Goal: Task Accomplishment & Management: Complete application form

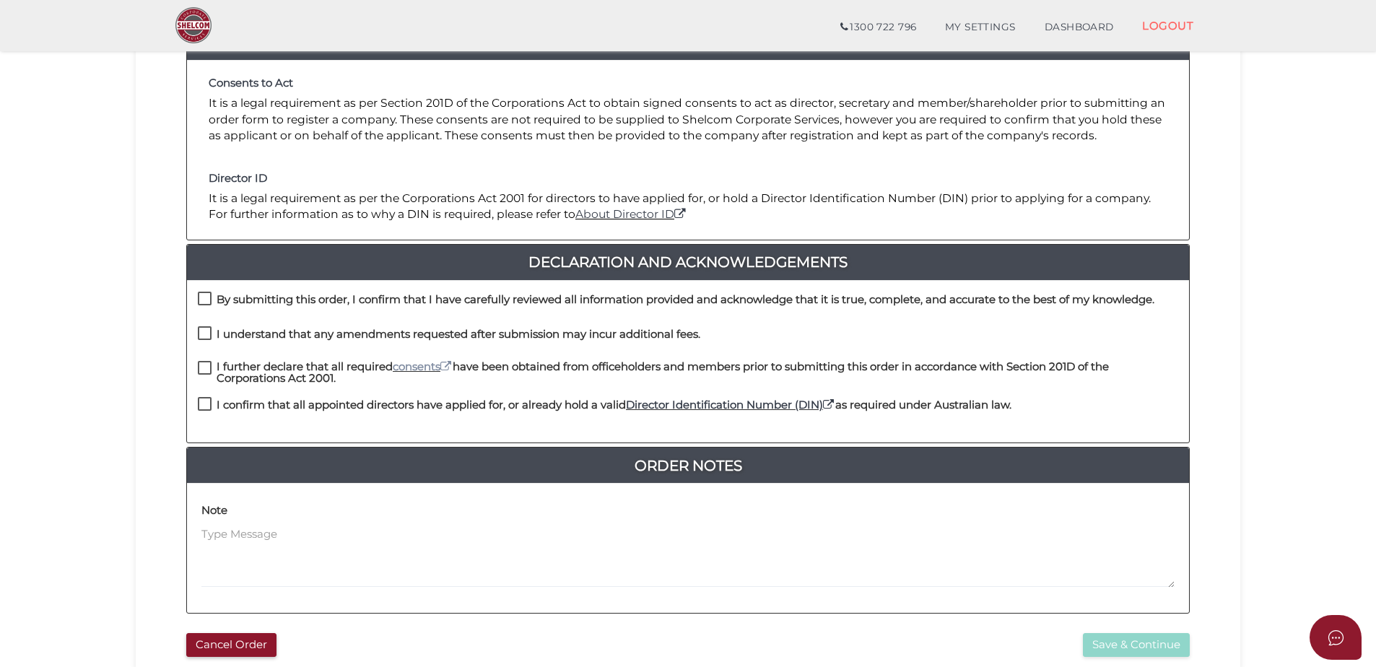
scroll to position [217, 0]
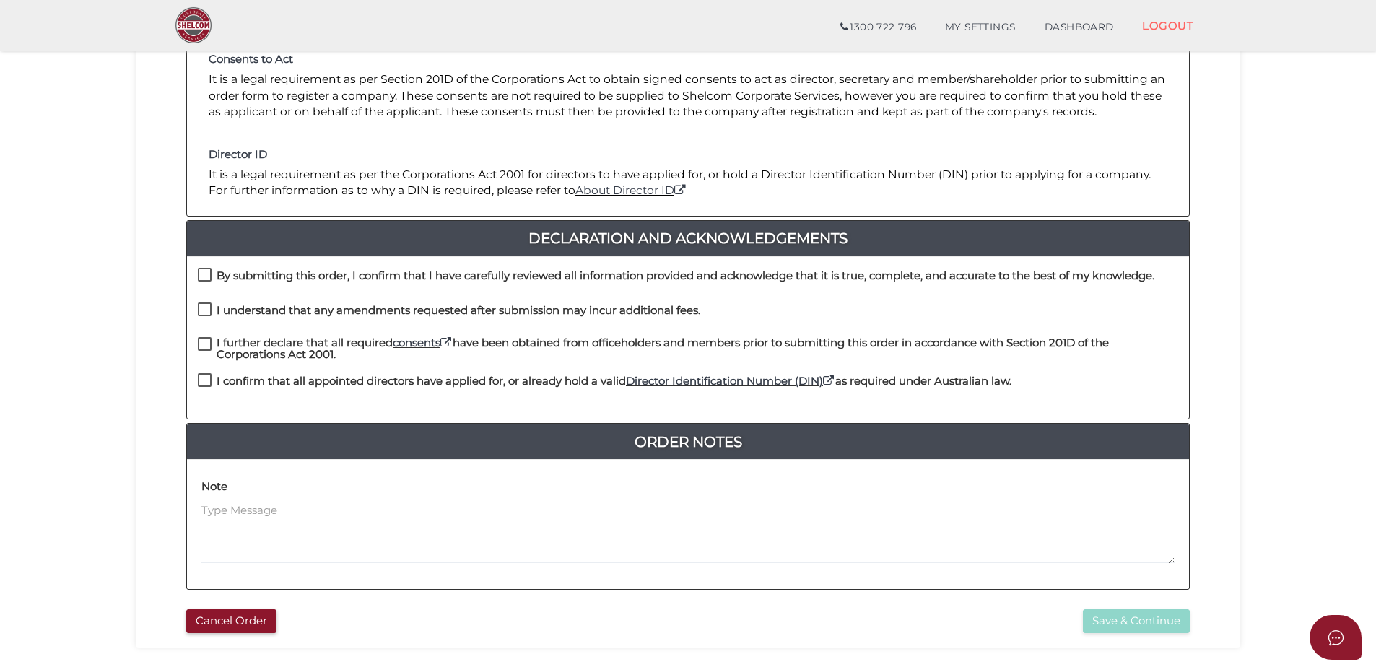
drag, startPoint x: 207, startPoint y: 272, endPoint x: 204, endPoint y: 292, distance: 20.5
click at [207, 272] on label "By submitting this order, I confirm that I have carefully reviewed all informat…" at bounding box center [676, 279] width 956 height 18
checkbox input "true"
click at [203, 308] on label "I understand that any amendments requested after submission may incur additiona…" at bounding box center [449, 314] width 502 height 18
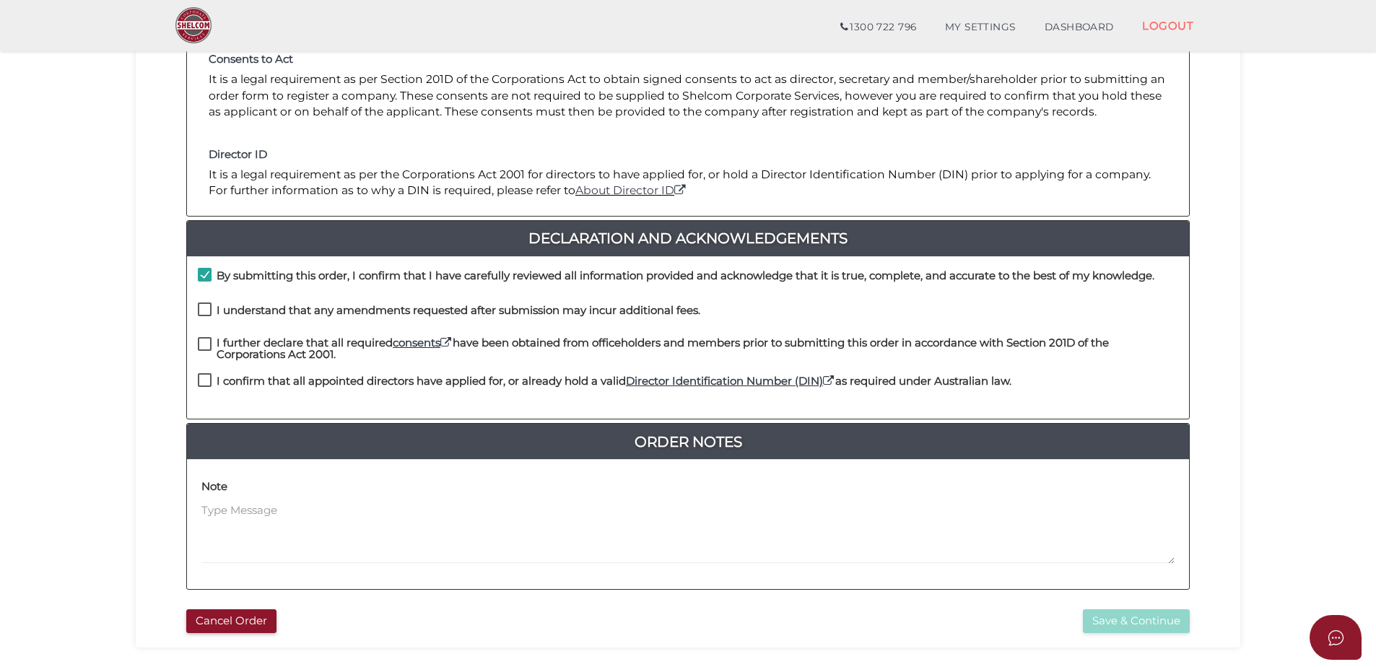
checkbox input "true"
click at [201, 346] on label "I further declare that all required consents have been obtained from officehold…" at bounding box center [688, 346] width 980 height 18
checkbox input "true"
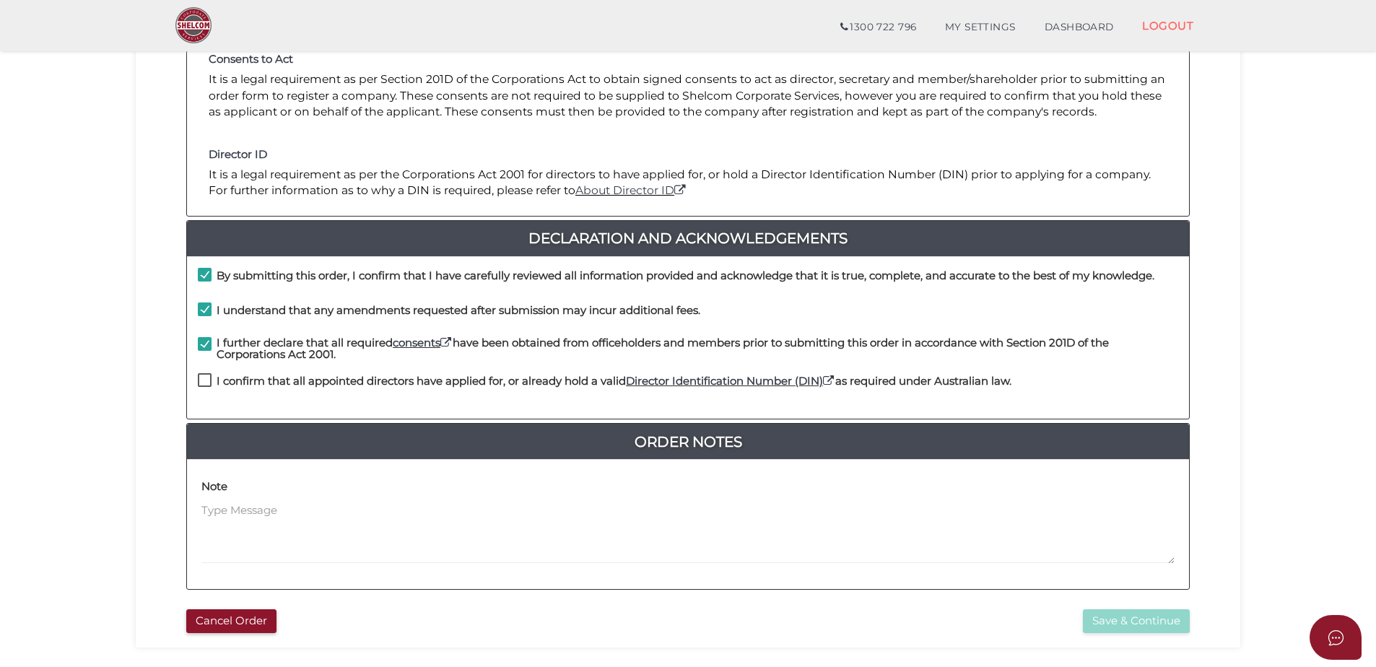
click at [216, 381] on label "I confirm that all appointed directors have applied for, or already hold a vali…" at bounding box center [604, 384] width 813 height 18
checkbox input "true"
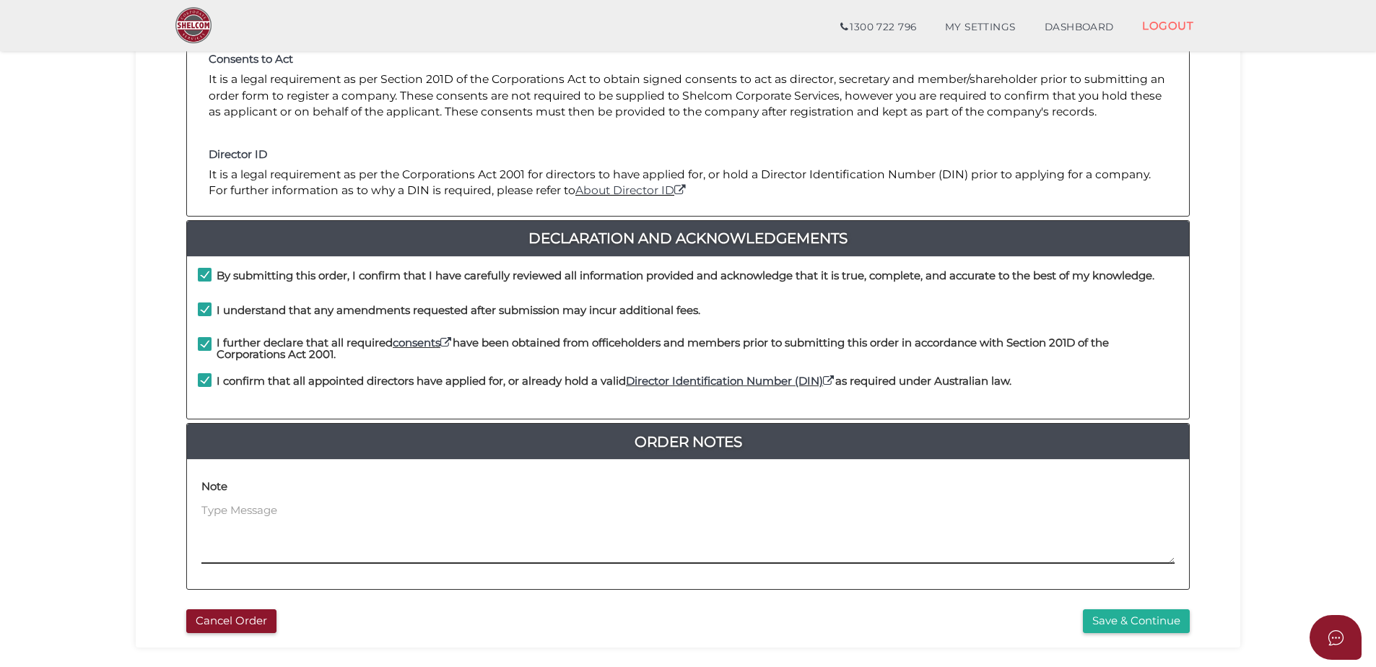
click at [435, 544] on textarea at bounding box center [687, 533] width 973 height 62
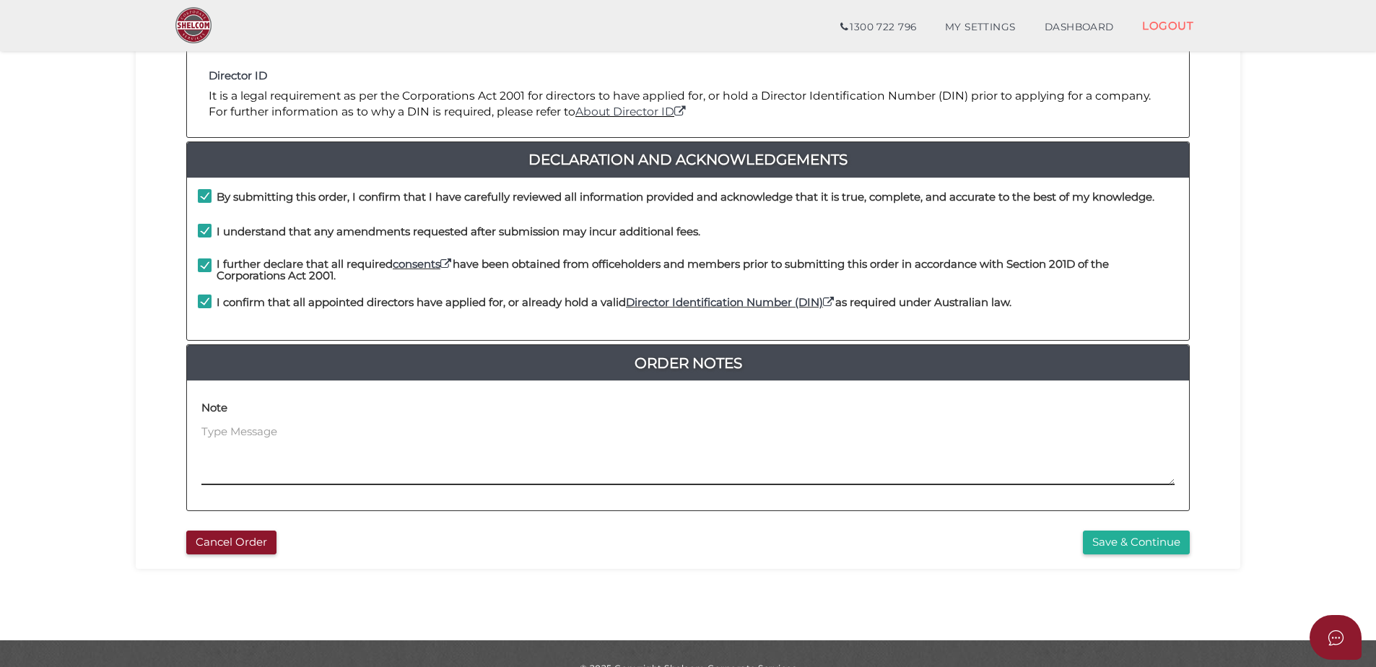
scroll to position [324, 0]
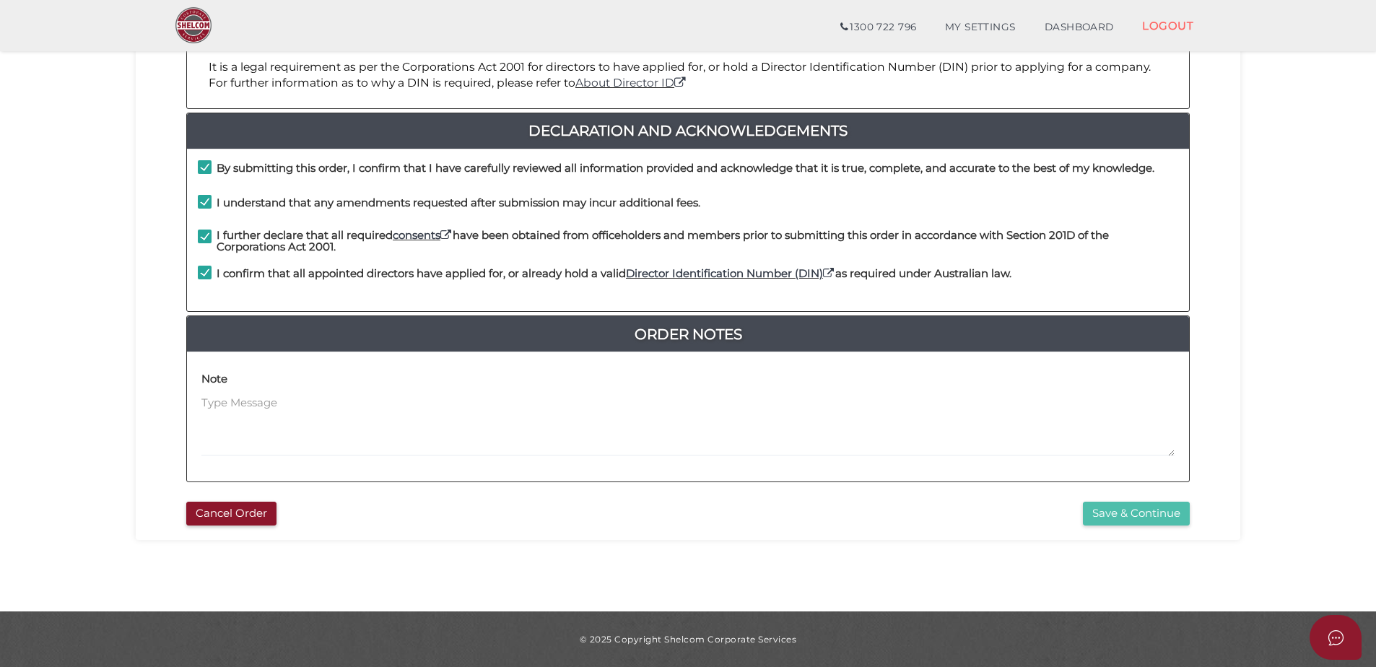
click at [1158, 512] on button "Save & Continue" at bounding box center [1136, 514] width 107 height 24
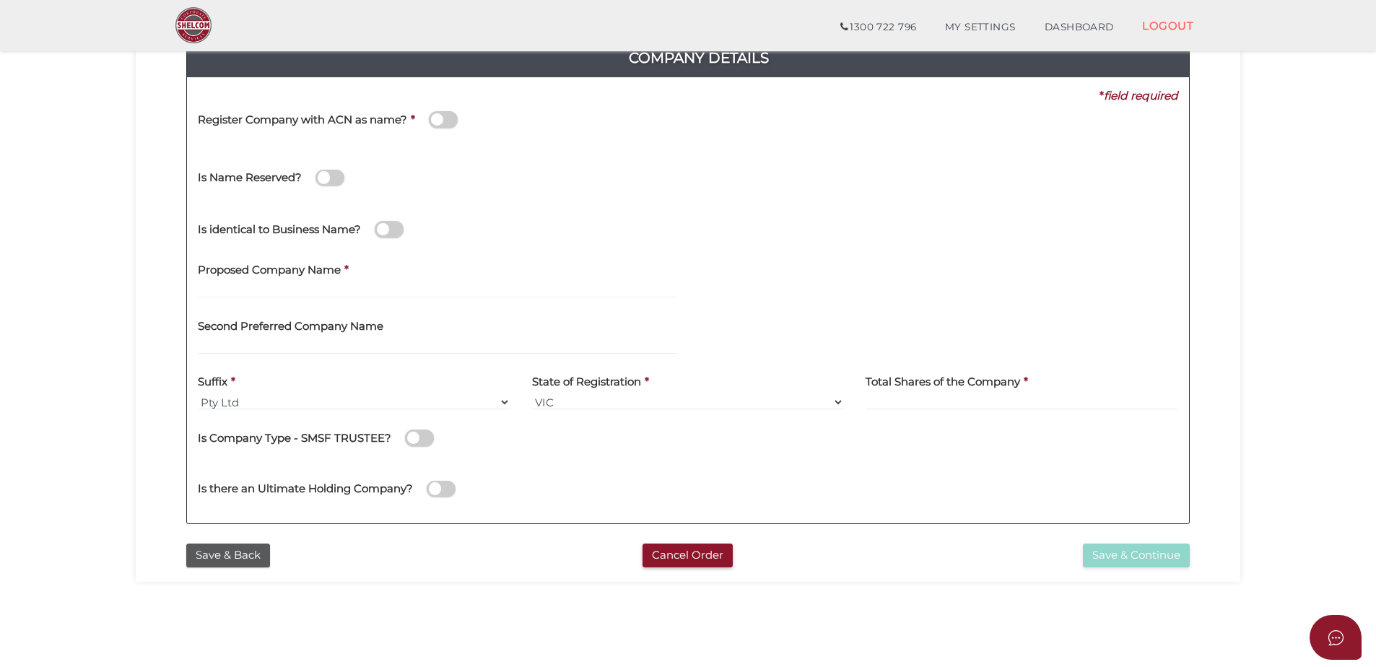
scroll to position [144, 0]
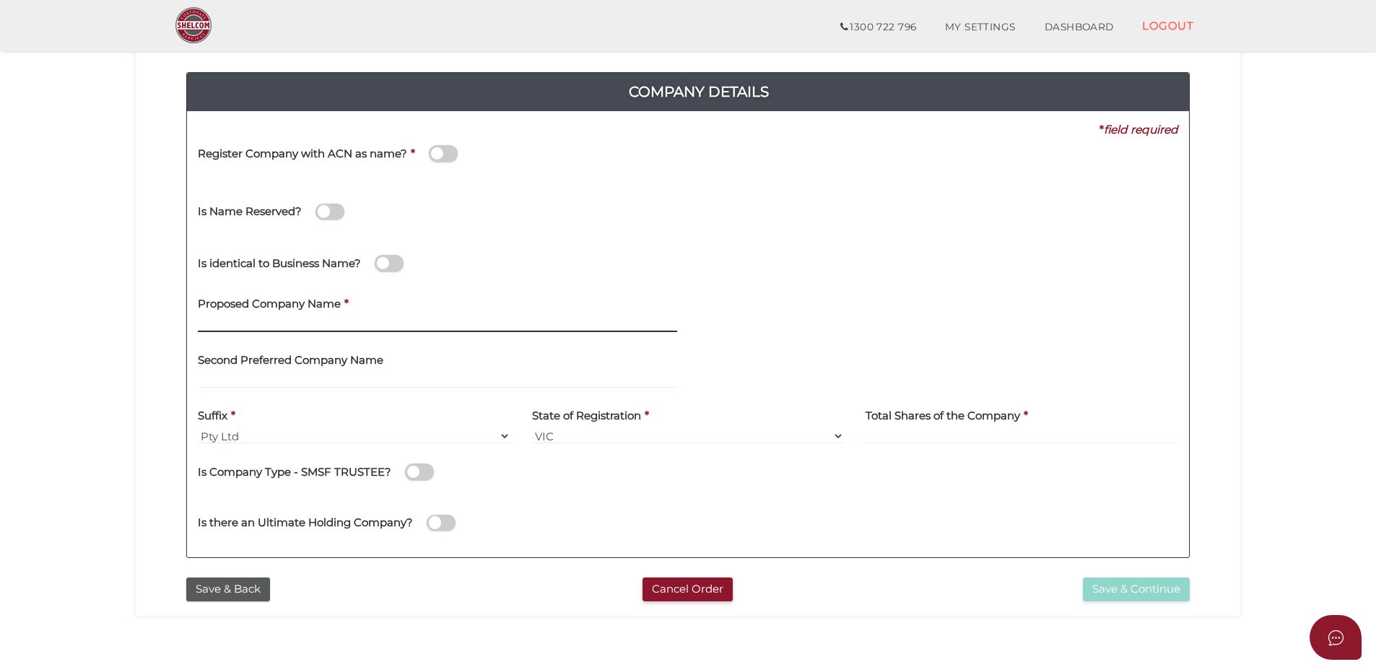
click at [381, 321] on input "text" at bounding box center [437, 324] width 479 height 16
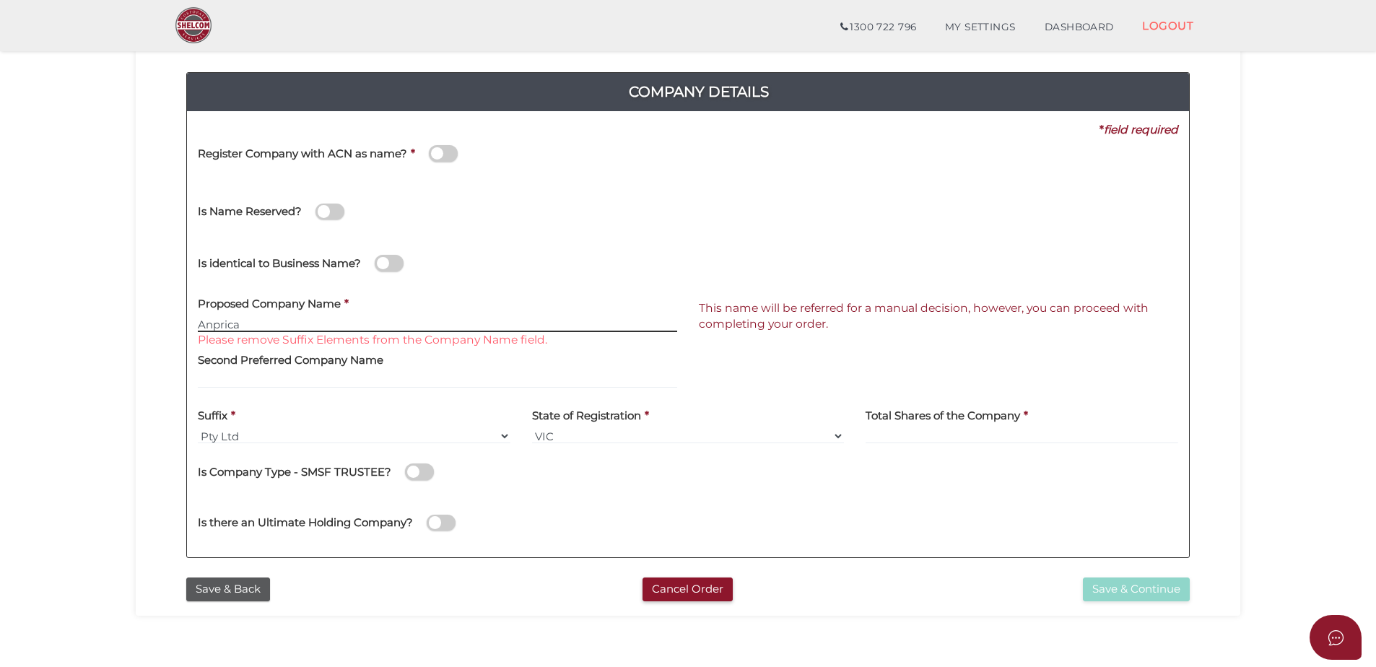
type input "Anprica"
click at [886, 437] on input at bounding box center [1021, 436] width 313 height 16
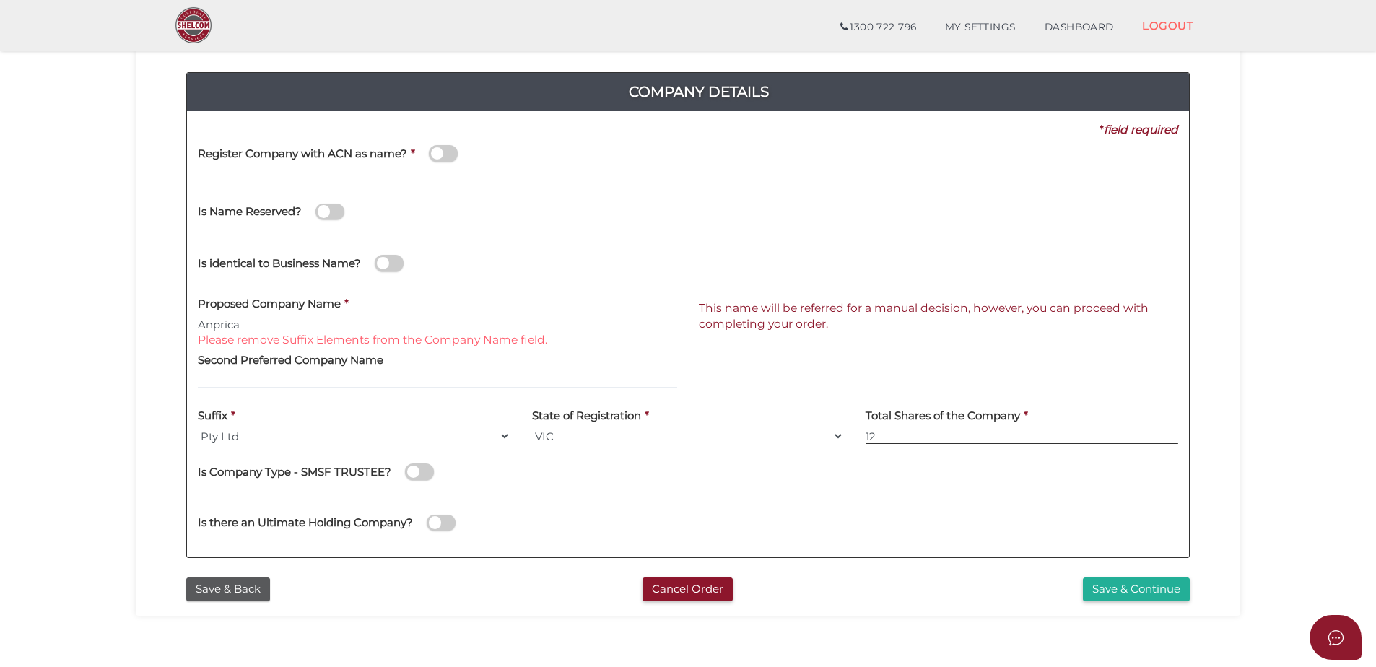
type input "12"
click at [1115, 581] on button "Save & Continue" at bounding box center [1136, 589] width 107 height 24
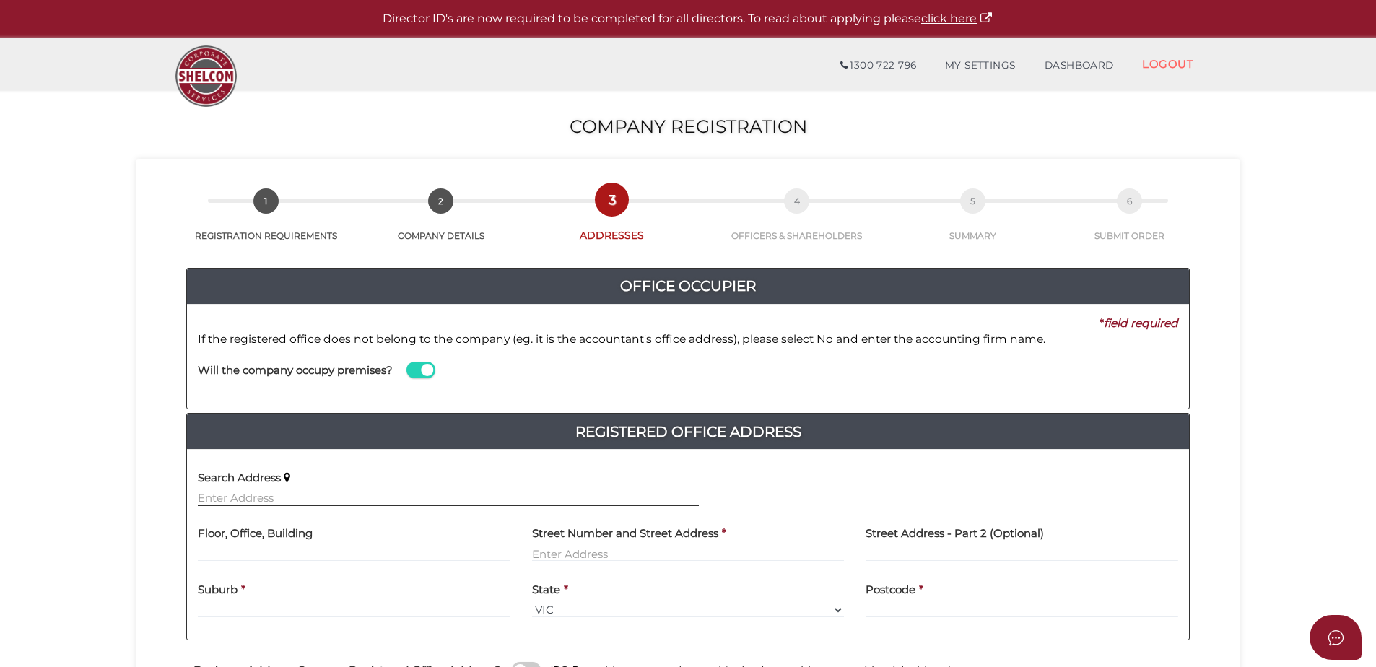
click at [352, 502] on input "text" at bounding box center [448, 498] width 501 height 16
click at [233, 557] on input "text" at bounding box center [354, 554] width 313 height 16
type input "'Building 4'. Suite 46"
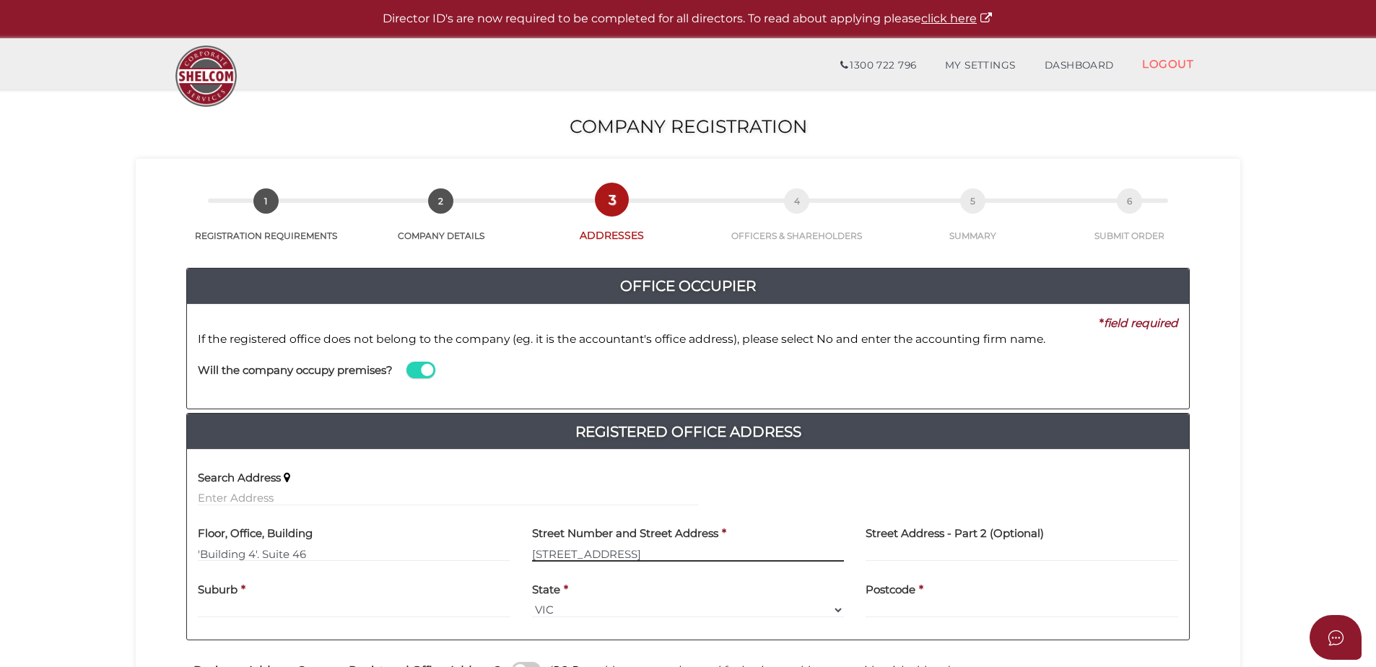
type input "195 Wellington Road"
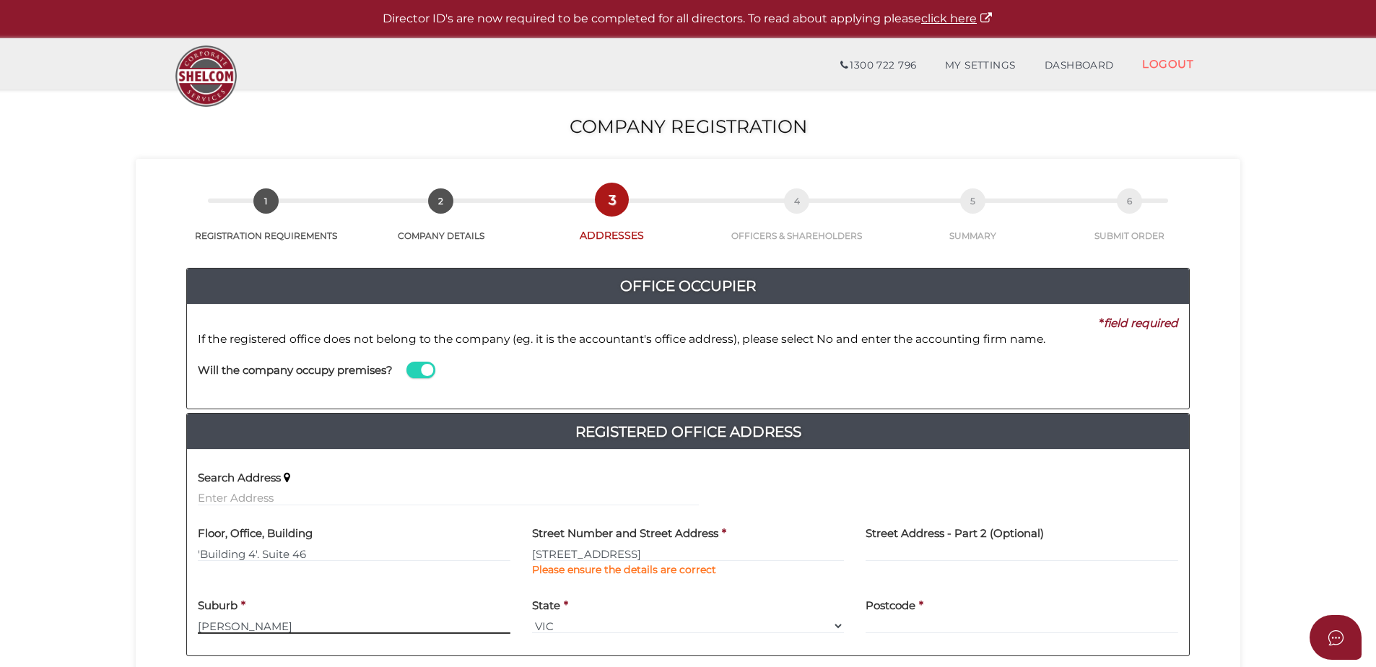
type input "Clayton"
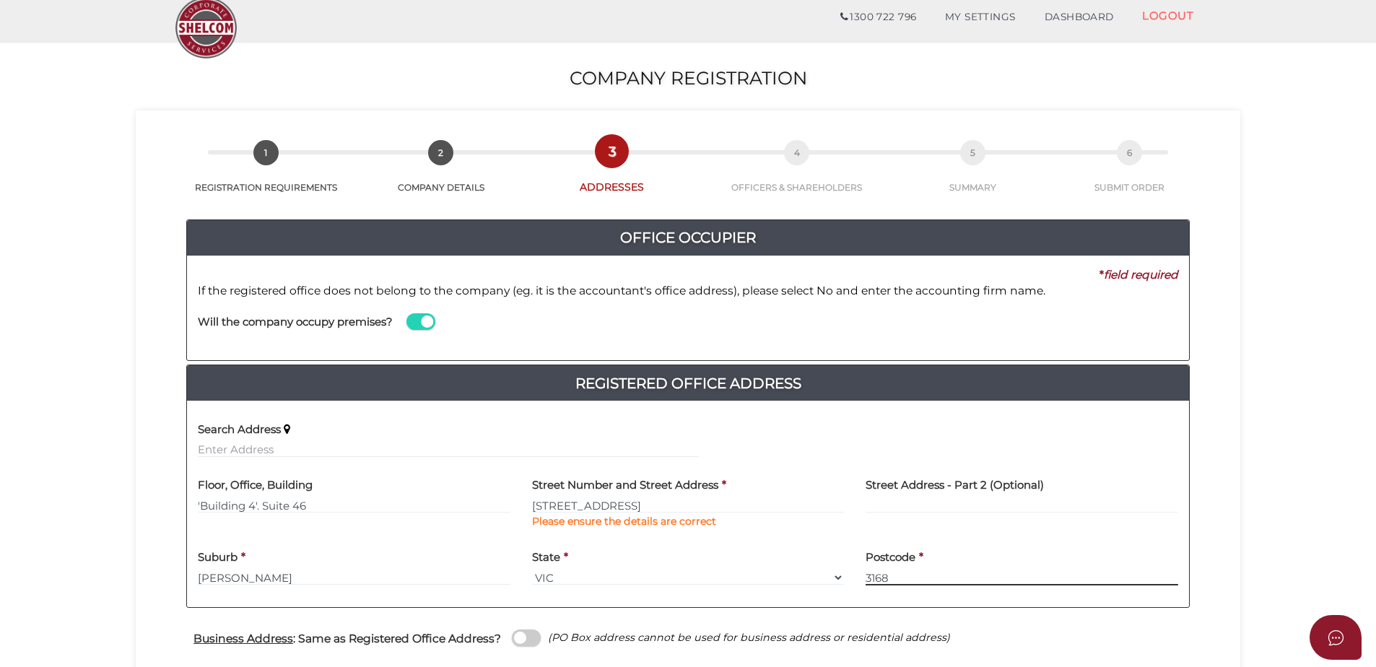
scroll to position [72, 0]
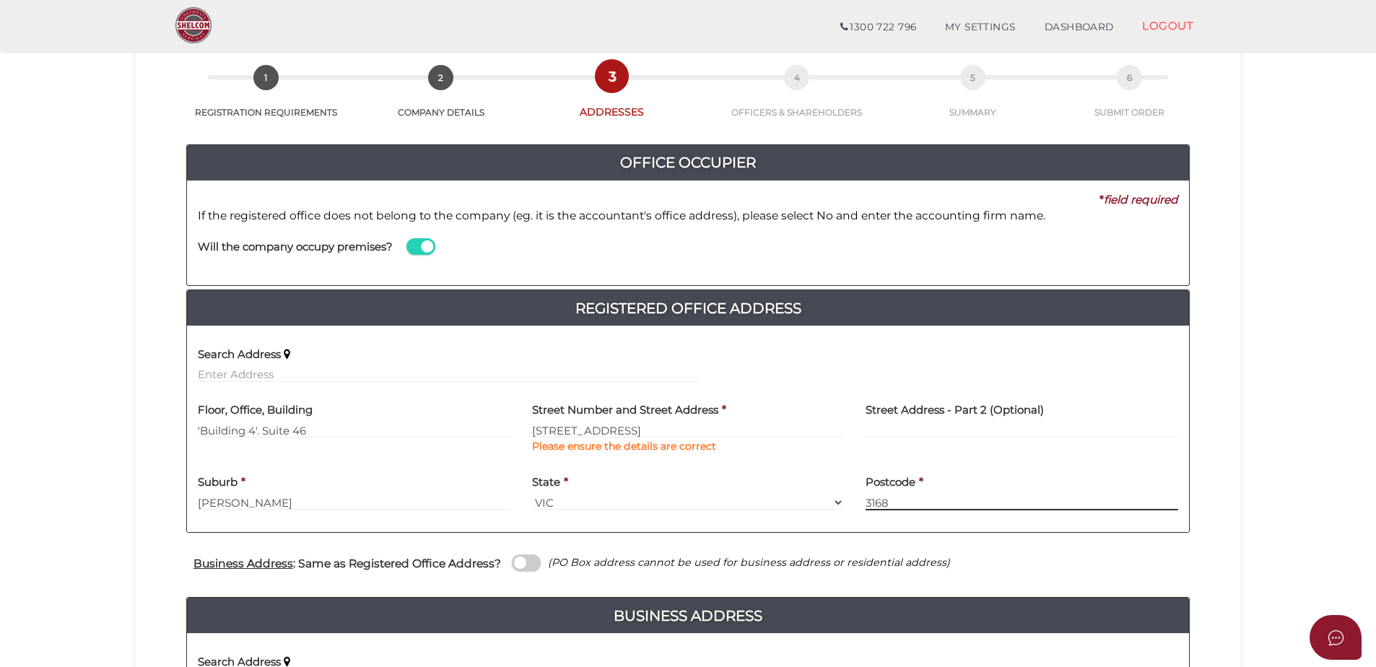
type input "3168"
click at [520, 560] on span at bounding box center [526, 562] width 29 height 17
click at [0, 0] on input "checkbox" at bounding box center [0, 0] width 0 height 0
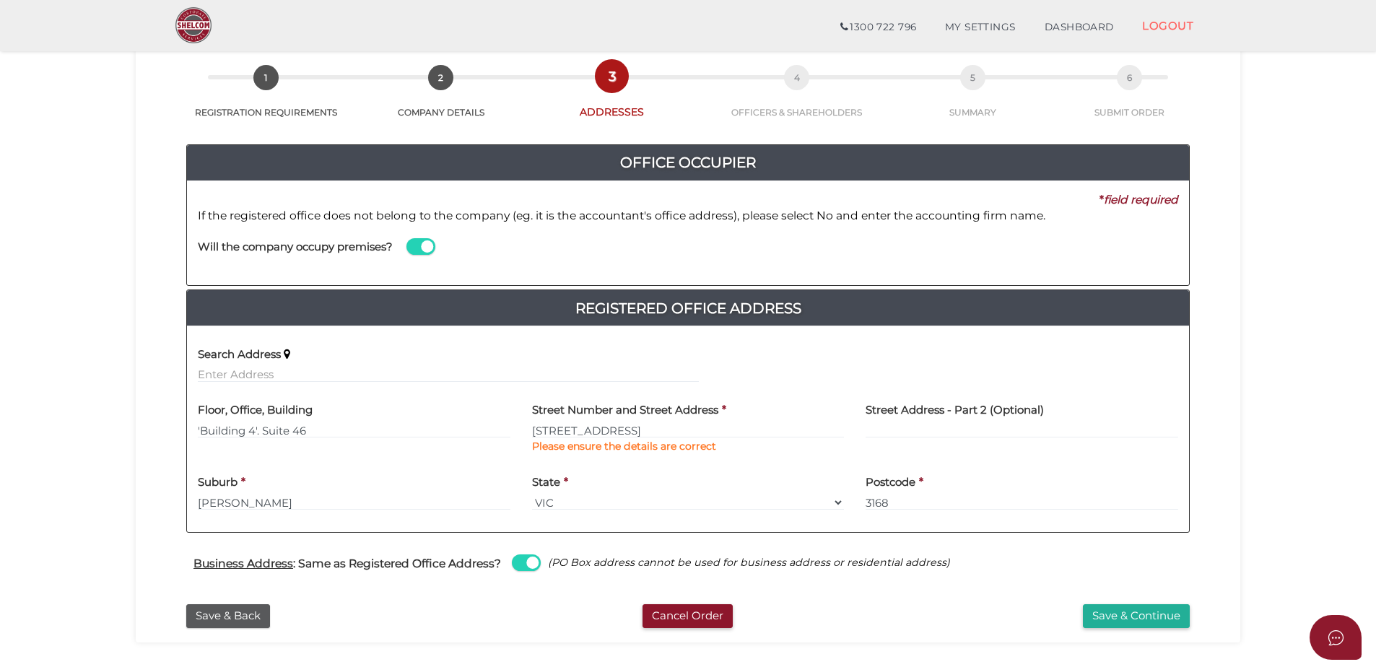
scroll to position [144, 0]
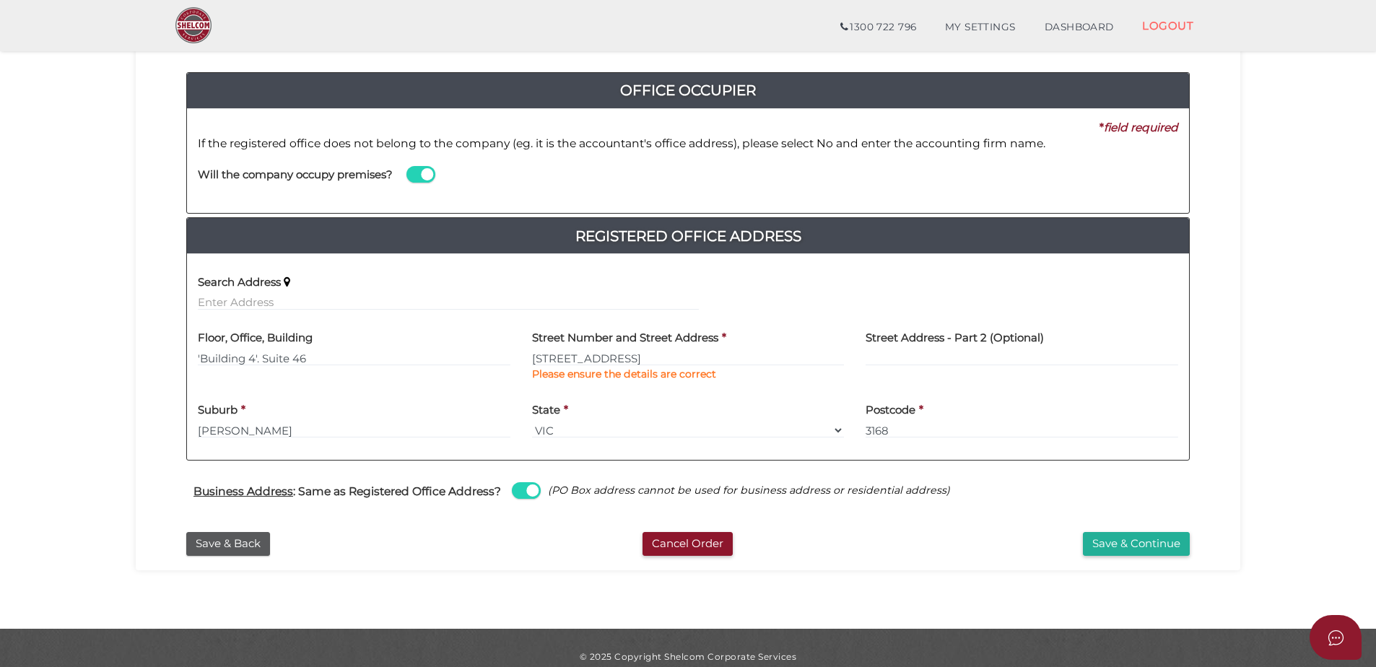
click at [527, 489] on span at bounding box center [526, 490] width 29 height 17
click at [0, 0] on input "checkbox" at bounding box center [0, 0] width 0 height 0
select select
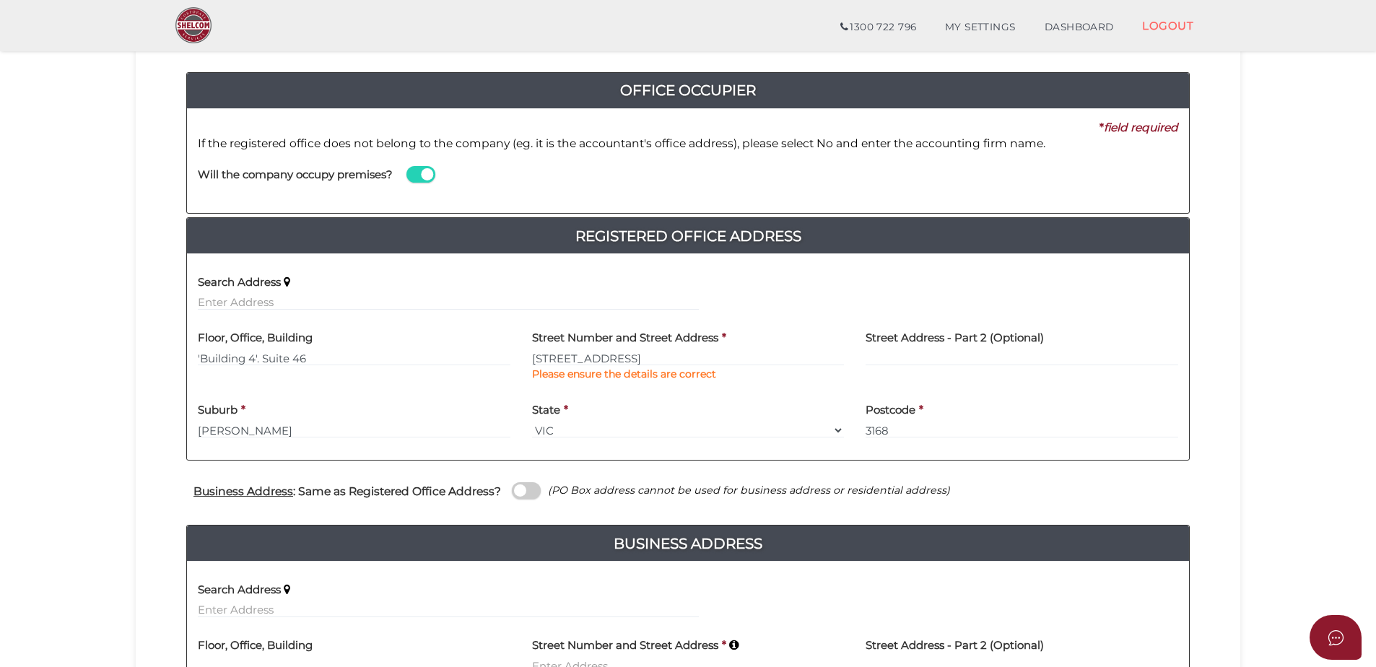
drag, startPoint x: 306, startPoint y: 200, endPoint x: 341, endPoint y: 180, distance: 40.7
click at [306, 200] on div "Will the company occupy premises?" at bounding box center [448, 177] width 523 height 51
click at [424, 172] on span at bounding box center [420, 174] width 29 height 17
click at [0, 0] on input "checkbox" at bounding box center [0, 0] width 0 height 0
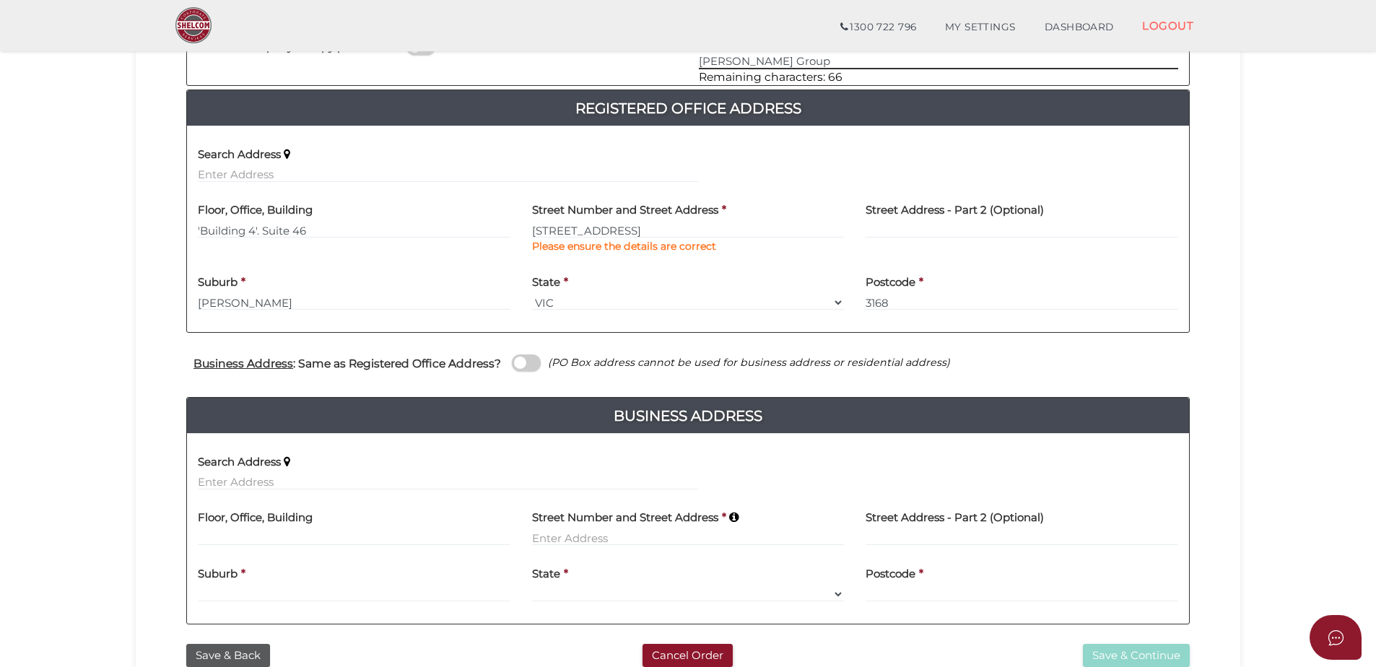
scroll to position [289, 0]
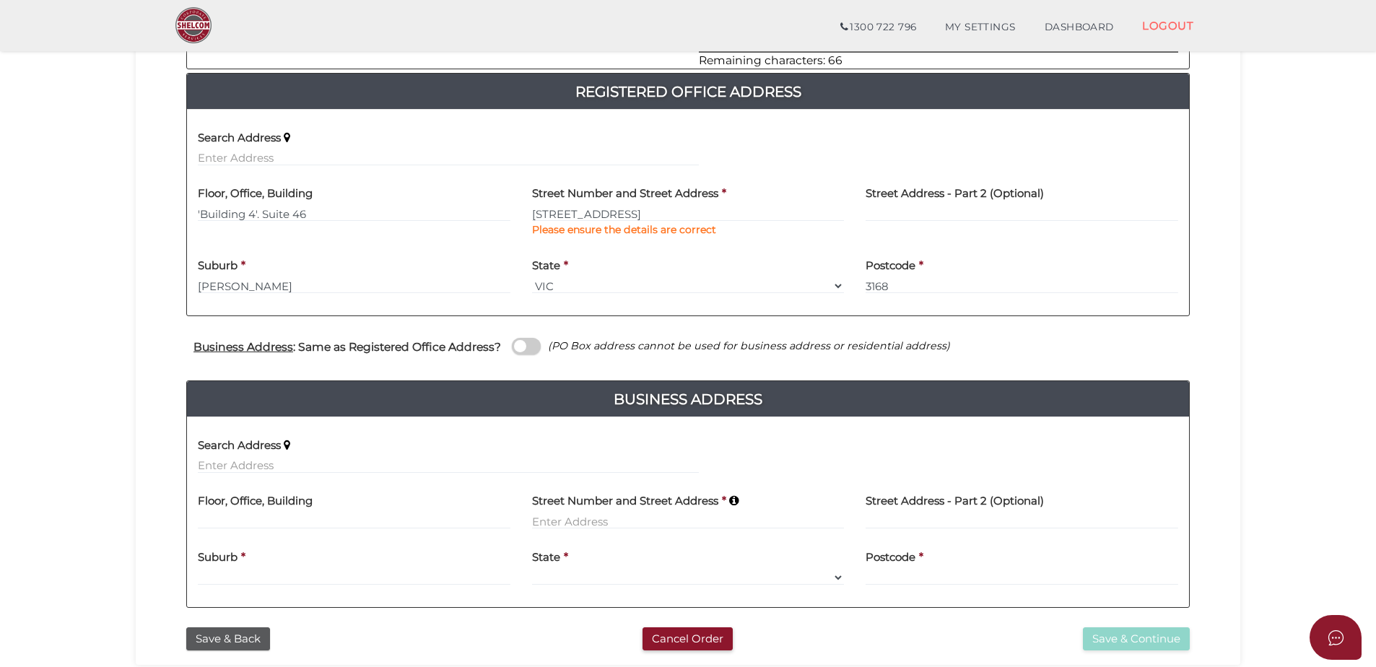
type input "DJ Smith Group"
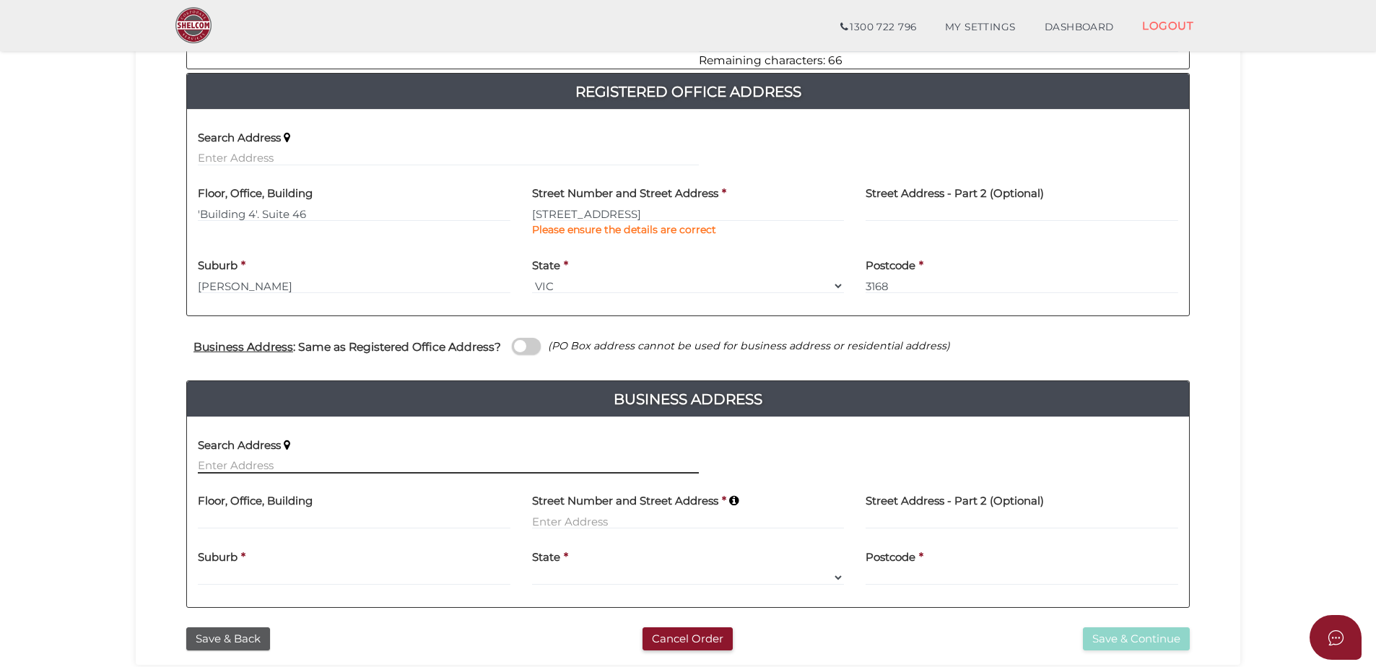
click at [268, 466] on input "text" at bounding box center [448, 466] width 501 height 16
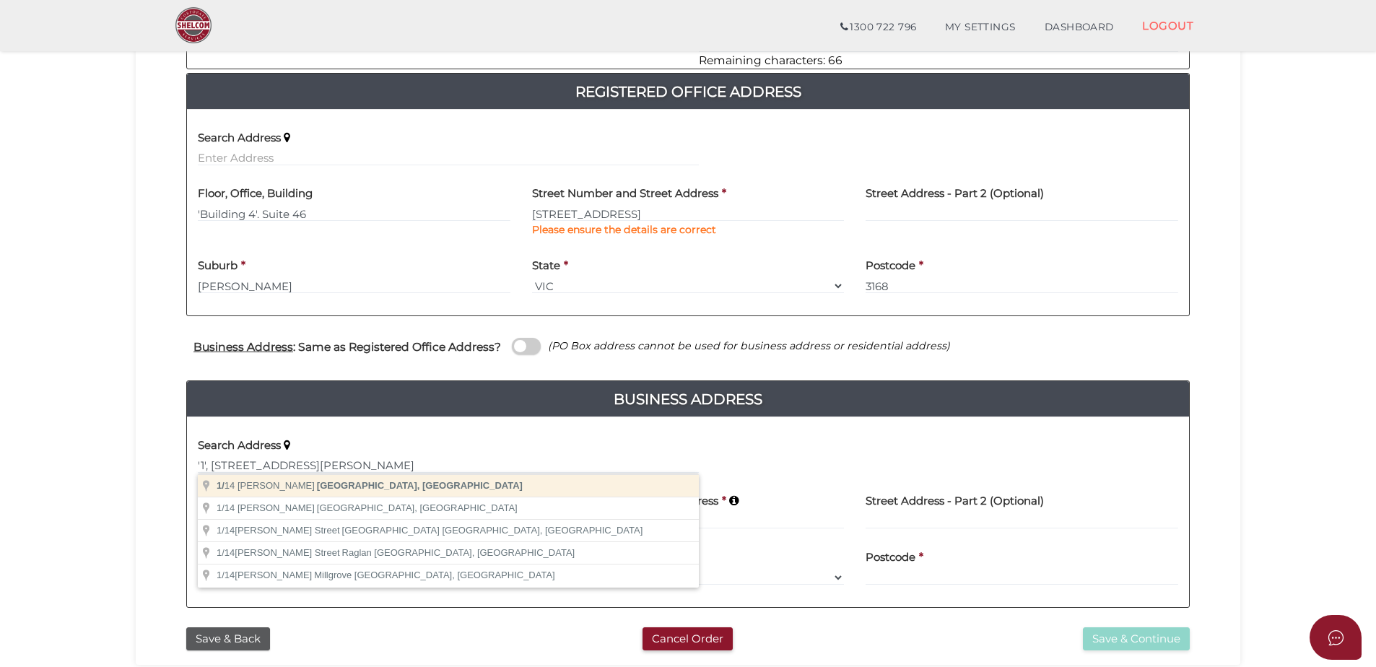
type input "1/14 Adrienne Crescent, Mount Waverley VIC, Australia"
type input "1"
type input "14 Adrienne Crescent"
type input "Mount Waverley"
select select "VIC"
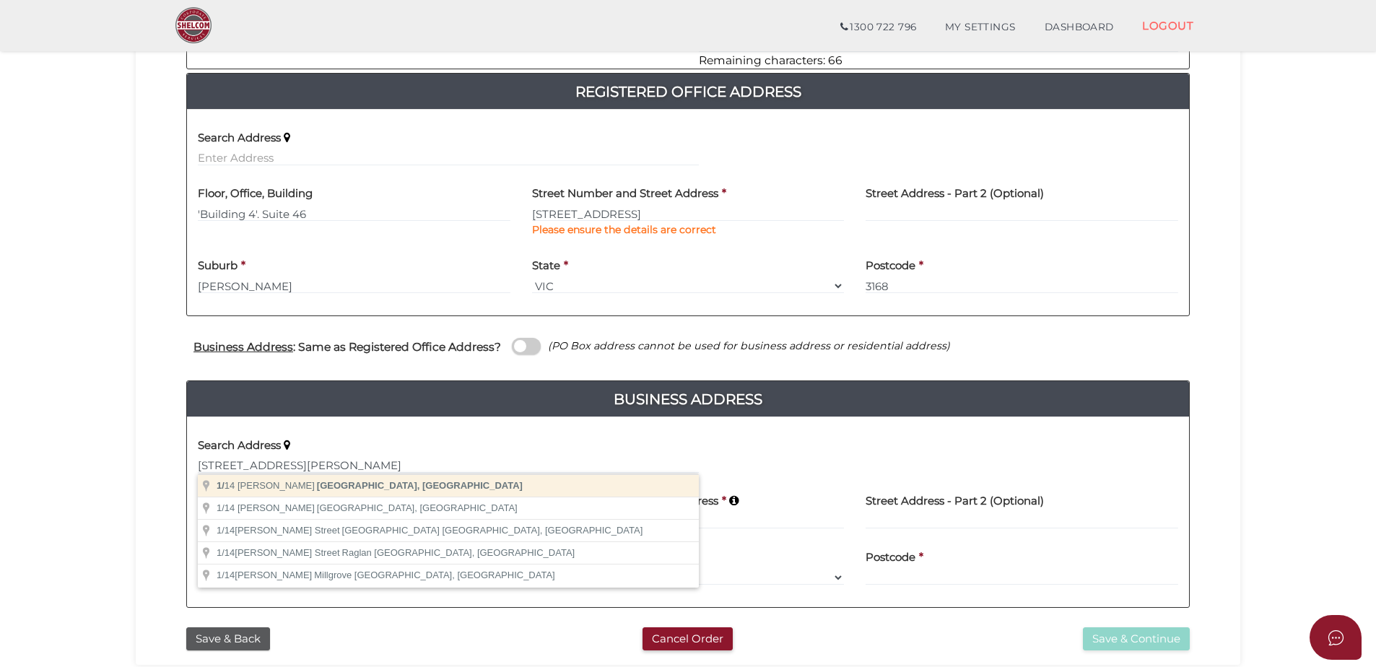
type input "3149"
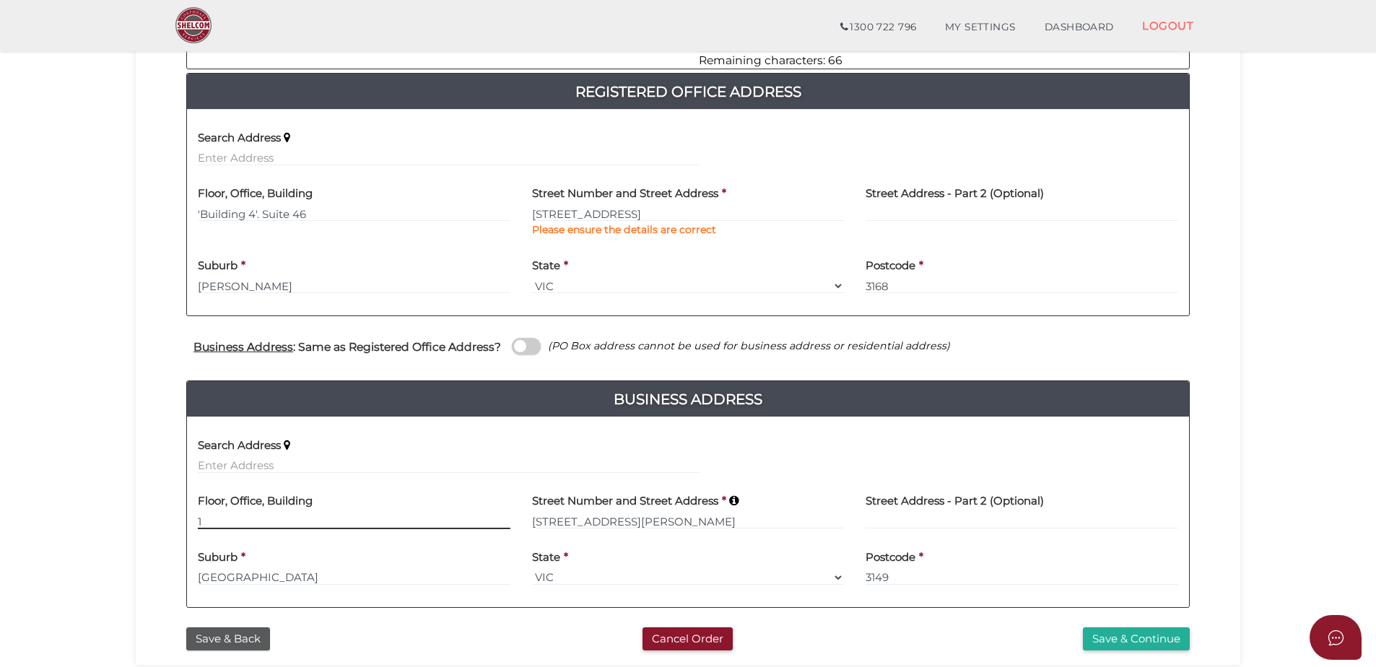
click at [209, 518] on input "1" at bounding box center [354, 521] width 313 height 16
type input "'1'"
click at [1123, 634] on button "Save & Continue" at bounding box center [1136, 639] width 107 height 24
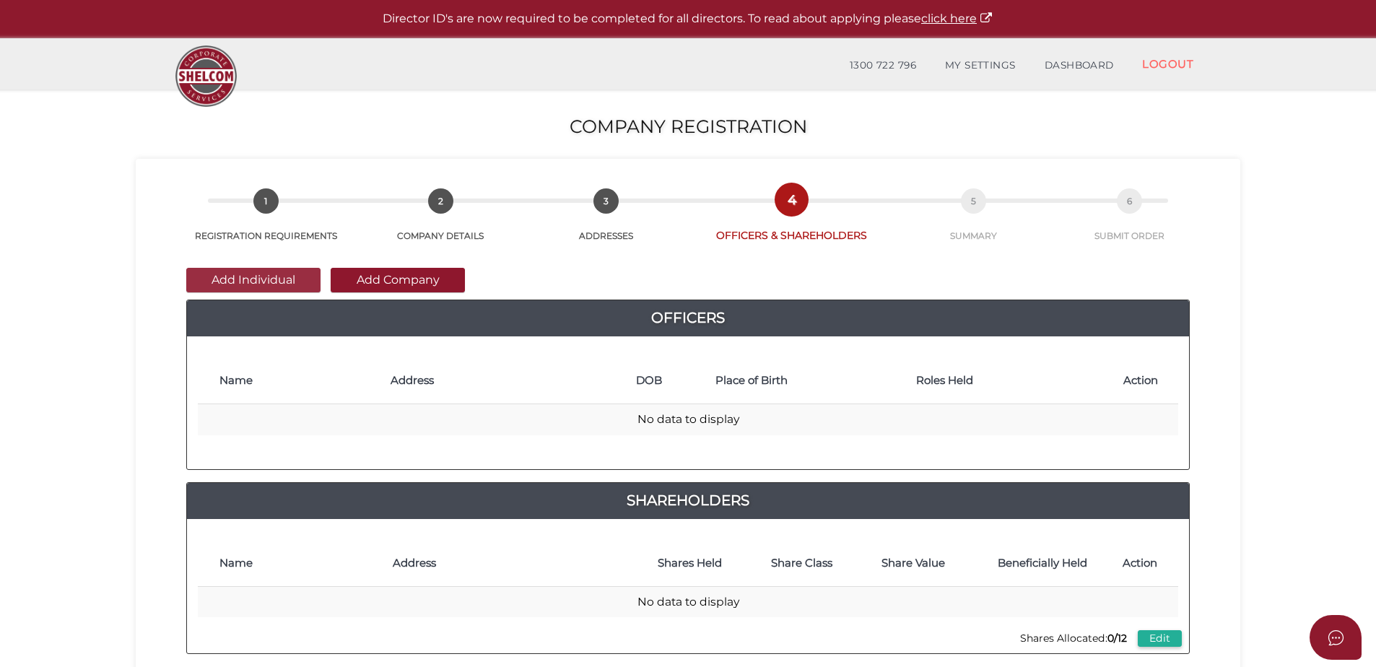
click at [239, 279] on button "Add Individual" at bounding box center [253, 280] width 134 height 25
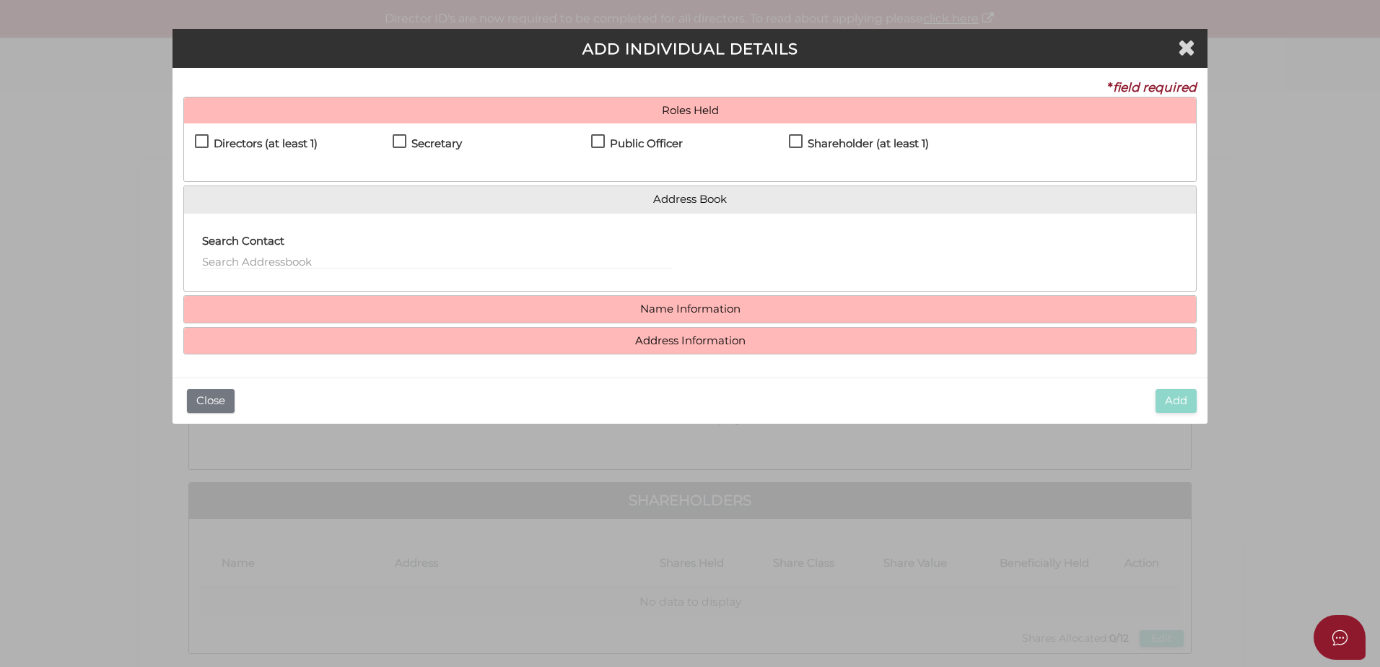
click at [200, 139] on label "Directors (at least 1)" at bounding box center [256, 147] width 123 height 18
checkbox input "true"
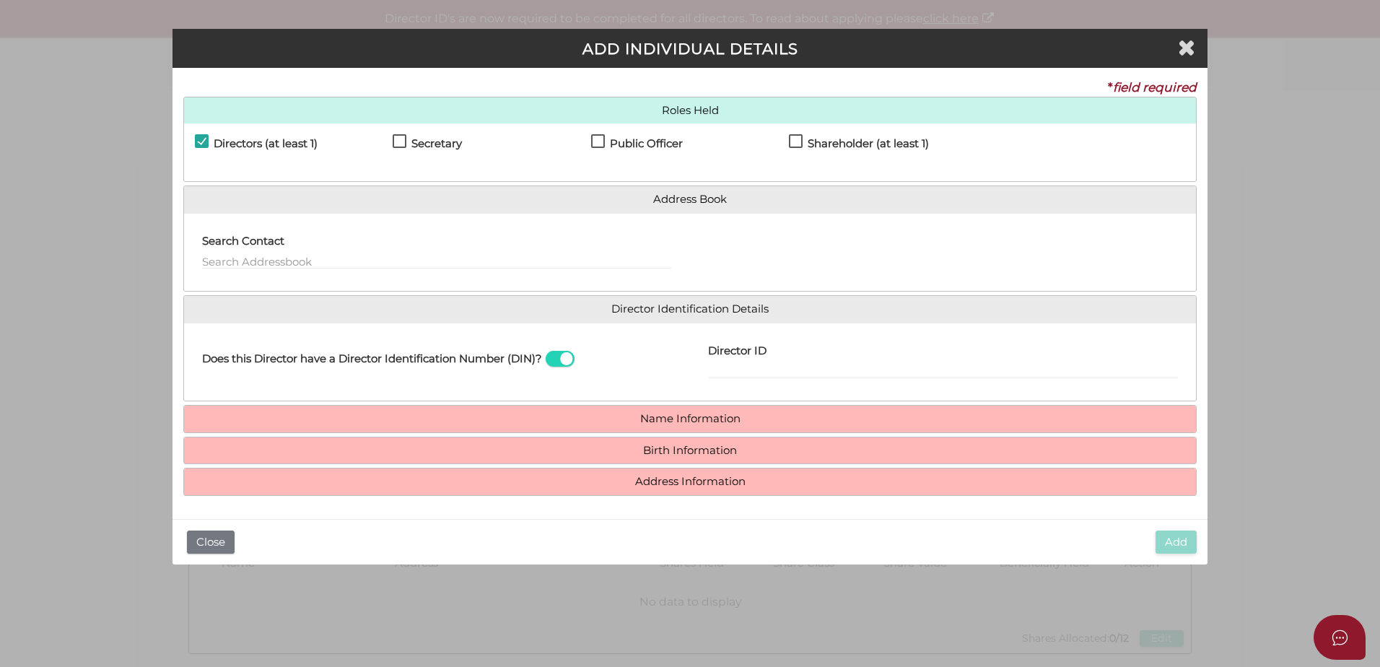
click at [399, 141] on label "Secretary" at bounding box center [427, 147] width 69 height 18
checkbox input "true"
click at [798, 144] on label "Shareholder (at least 1)" at bounding box center [859, 147] width 140 height 18
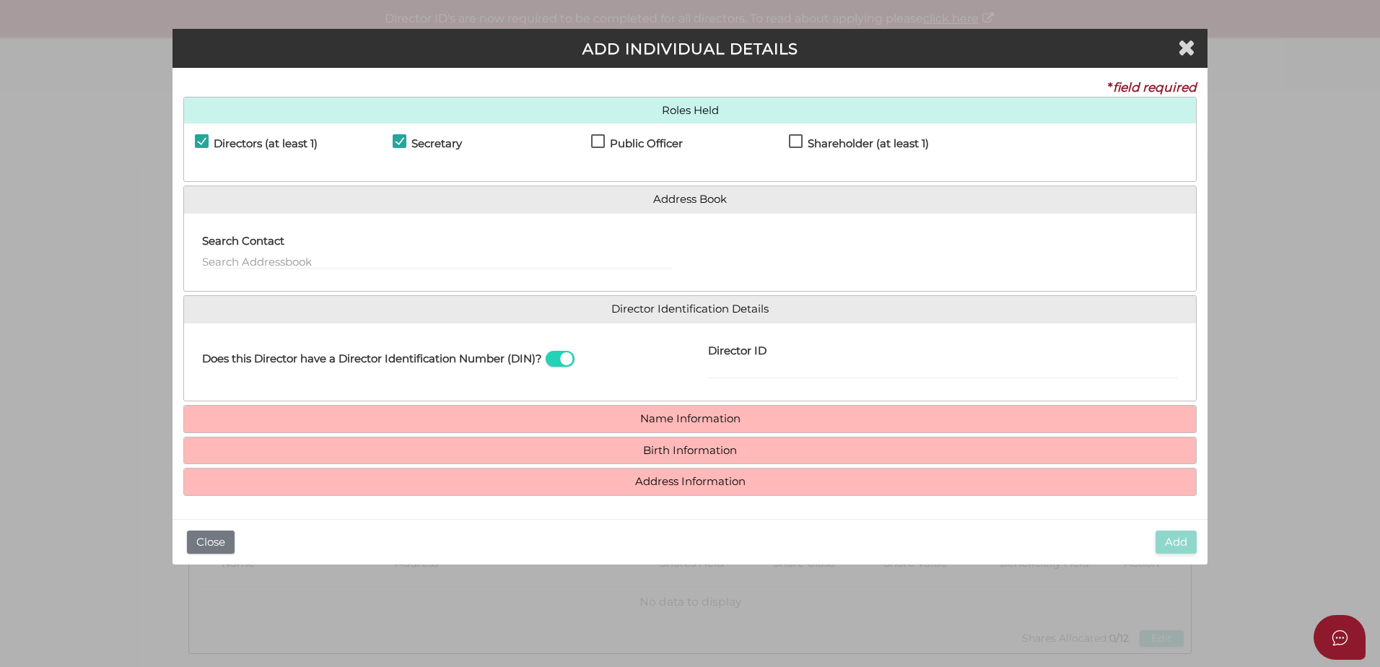
checkbox input "true"
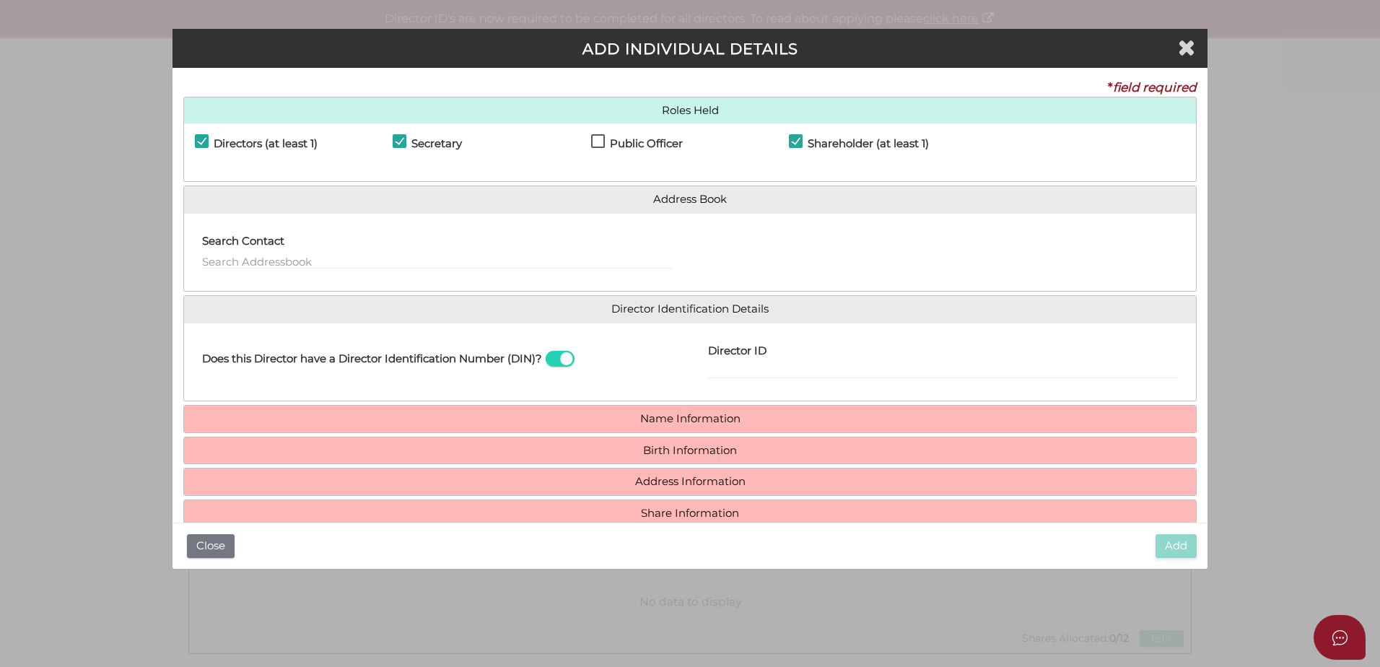
click at [591, 139] on label "Public Officer" at bounding box center [637, 147] width 92 height 18
checkbox input "true"
click at [768, 365] on input "Director ID" at bounding box center [943, 371] width 470 height 16
paste input "036 63035 23955"
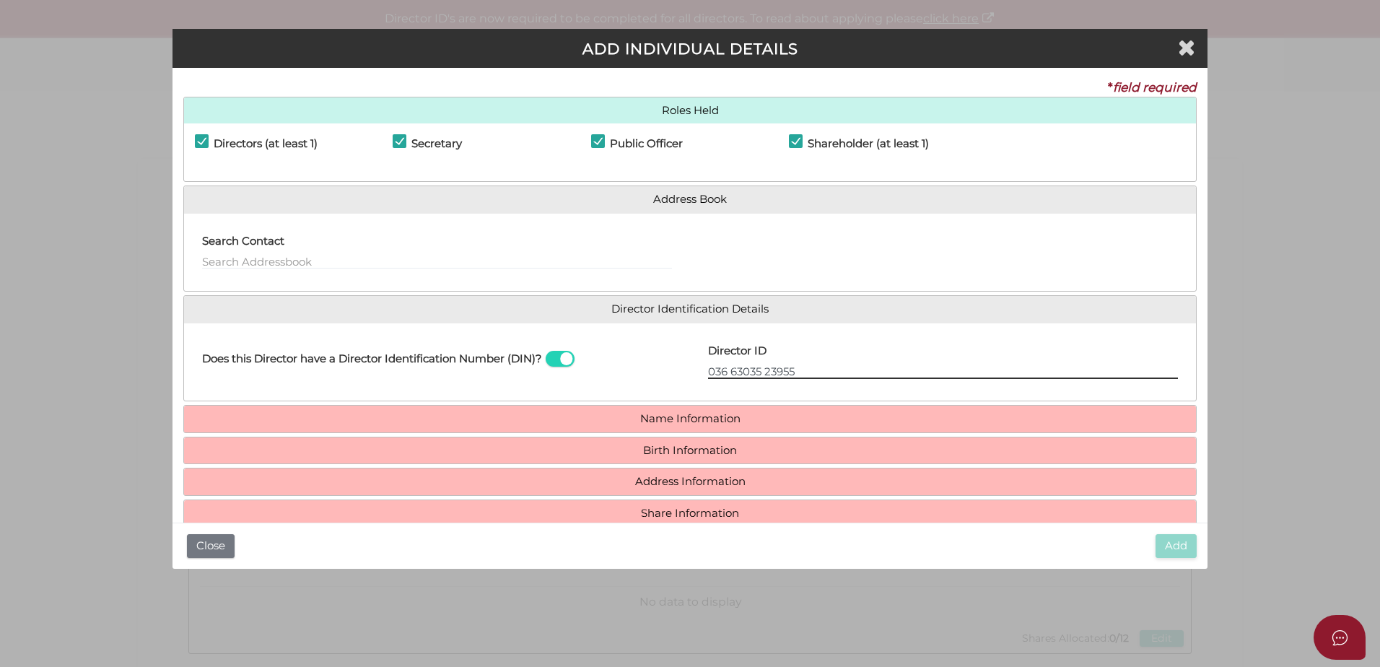
type input "036 63035 23955"
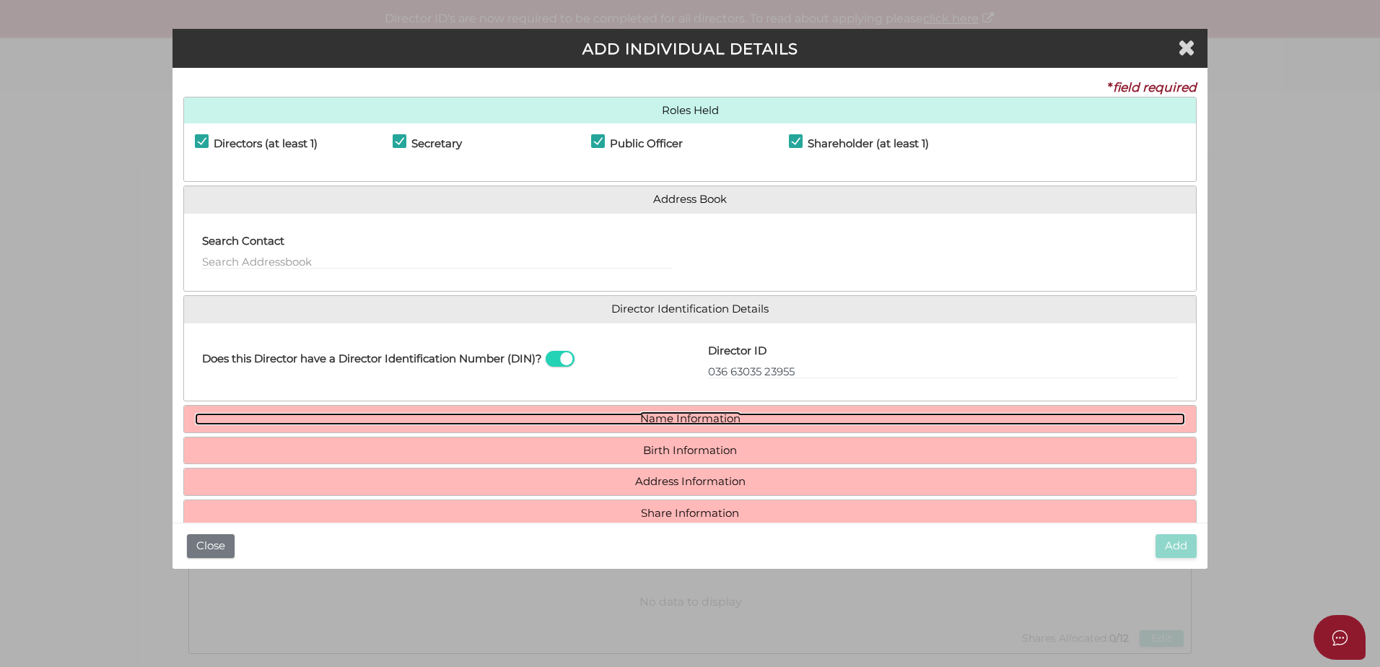
click at [632, 414] on link "Name Information" at bounding box center [690, 419] width 990 height 12
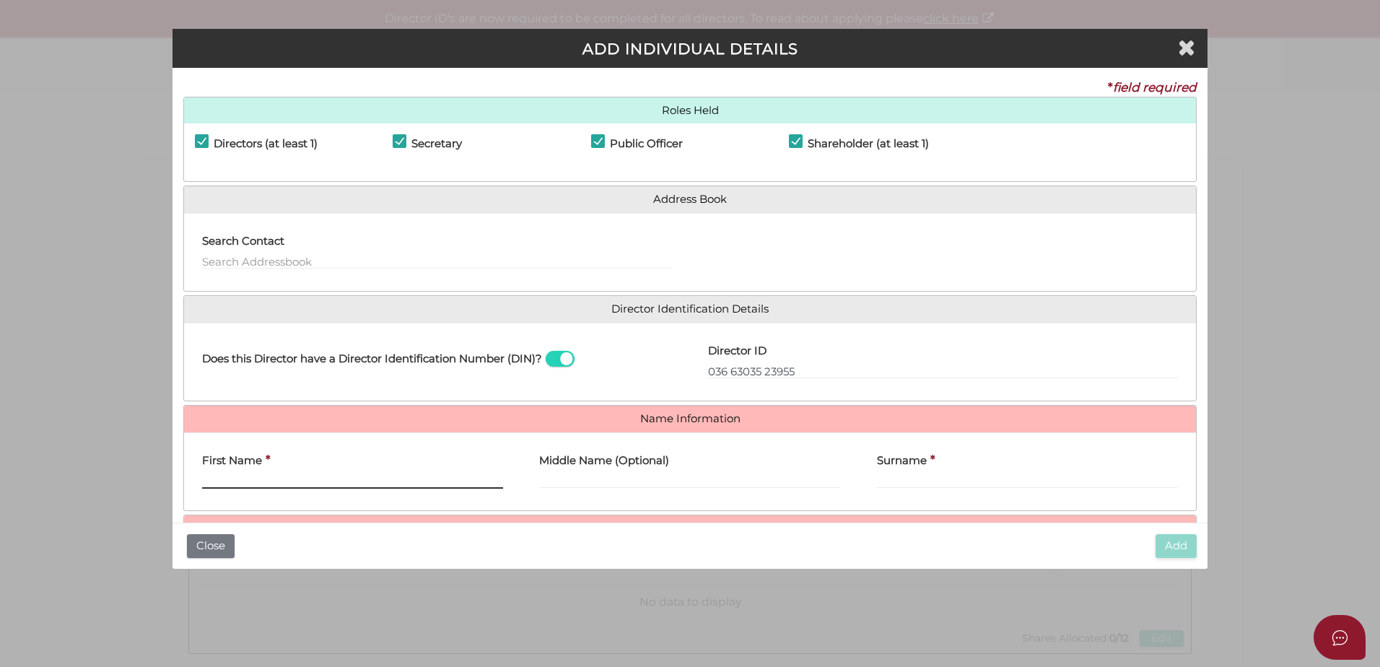
click at [289, 480] on input "First Name" at bounding box center [352, 481] width 301 height 16
click at [324, 480] on input "First Name" at bounding box center [352, 481] width 301 height 16
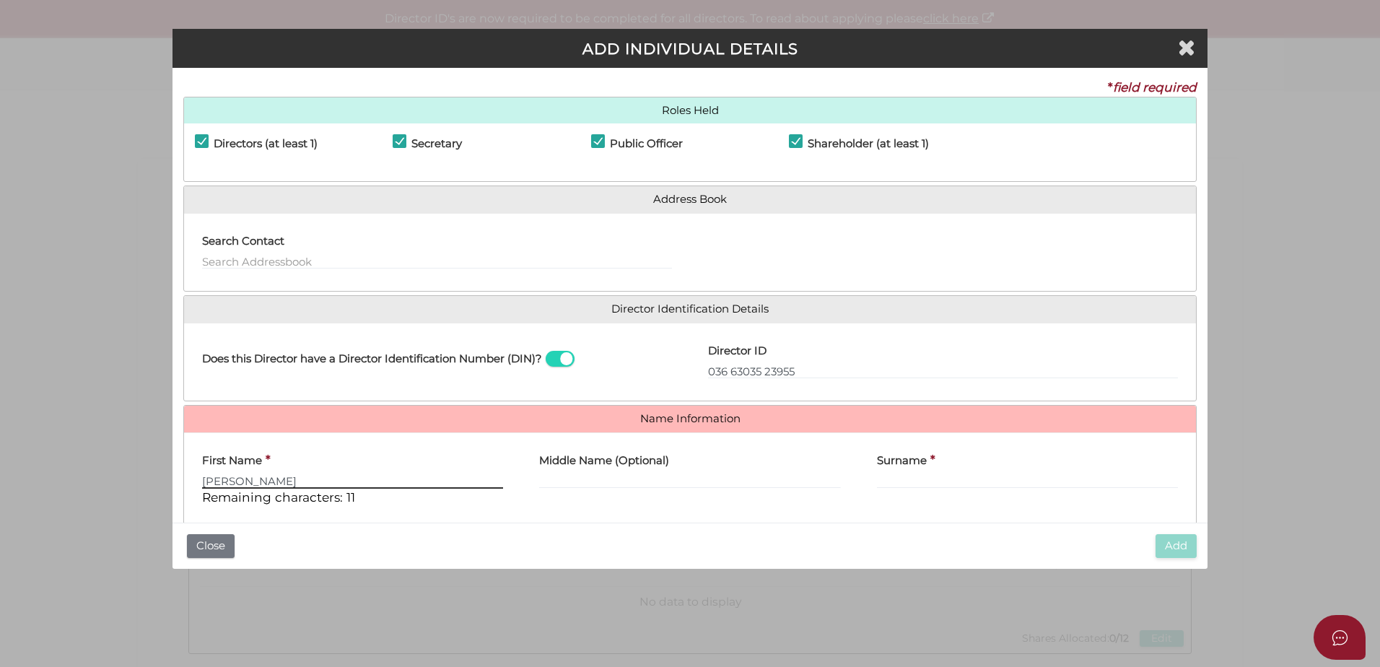
type input "Priscilla"
click at [900, 481] on input "Surname" at bounding box center [1027, 481] width 301 height 16
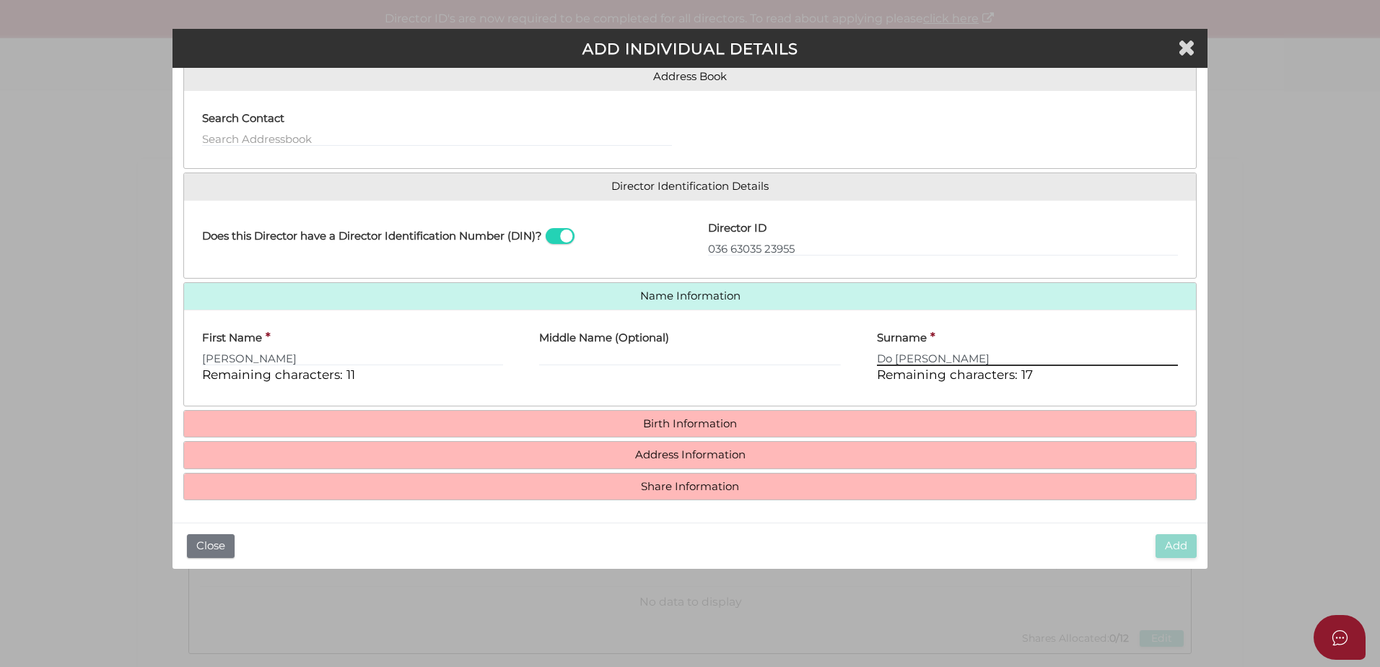
scroll to position [123, 0]
type input "Do Prado Maia"
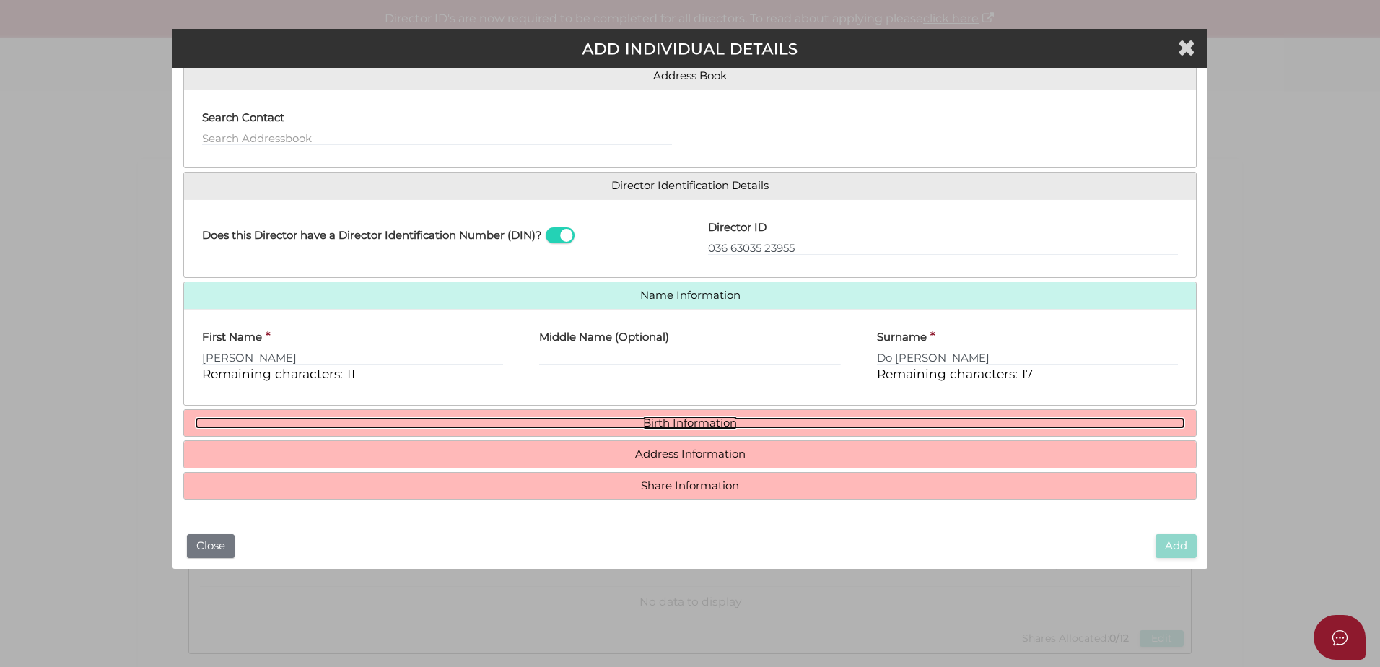
click at [667, 419] on link "Birth Information" at bounding box center [690, 423] width 990 height 12
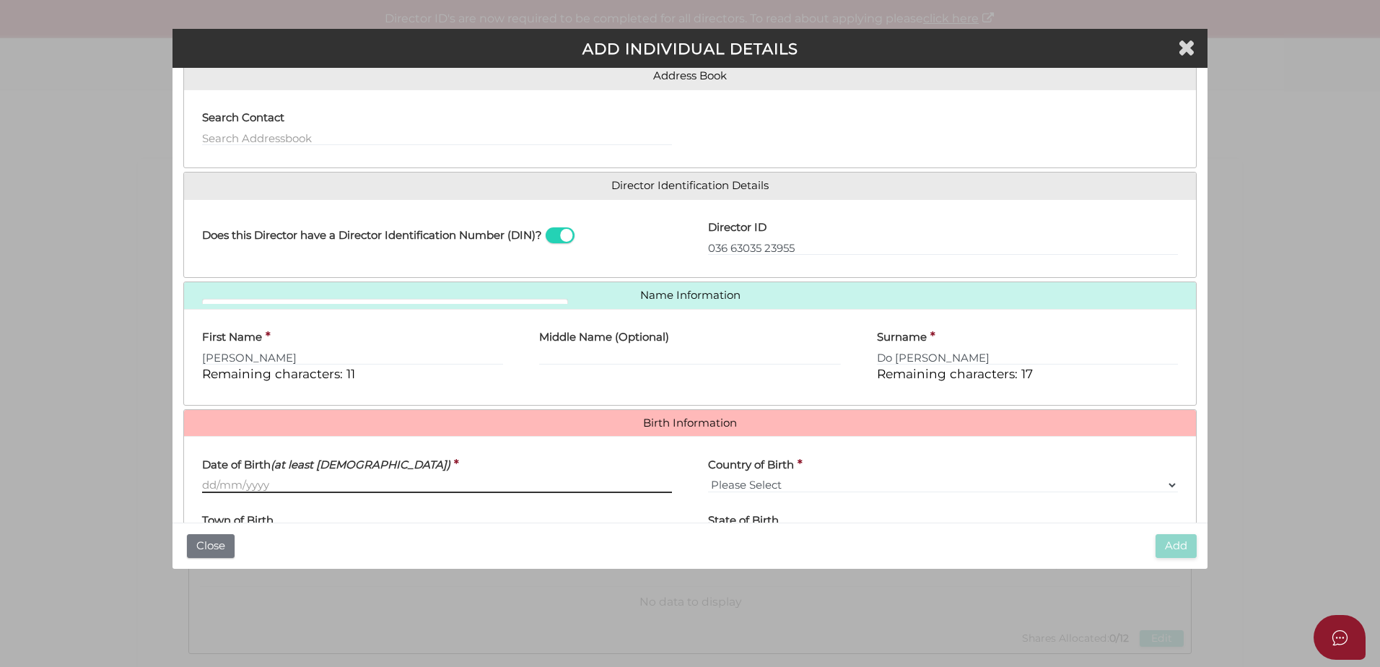
click at [206, 479] on input "Date of Birth (at least 18 years old)" at bounding box center [437, 485] width 470 height 16
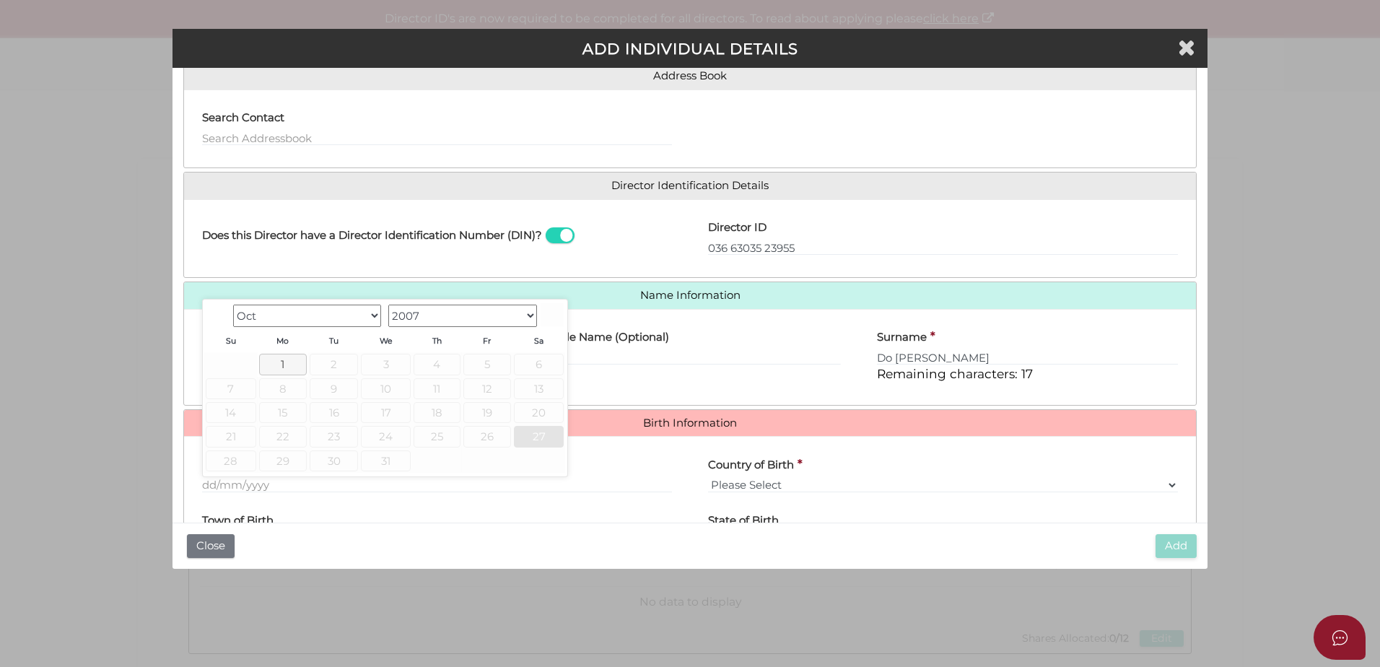
click at [537, 436] on span "27" at bounding box center [539, 436] width 50 height 21
click at [534, 429] on span "27" at bounding box center [539, 436] width 50 height 21
click at [623, 249] on div "Does this Director have a Director Identification Number (DIN)?" at bounding box center [437, 239] width 506 height 56
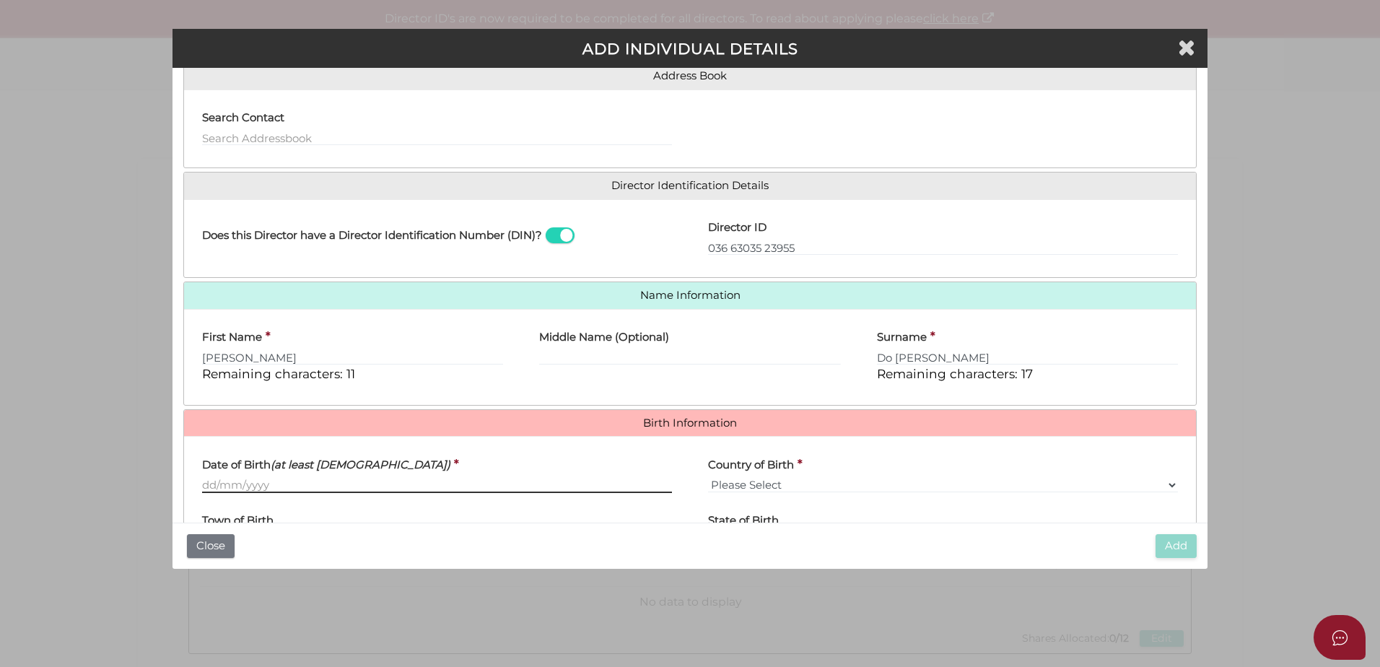
click at [206, 485] on input "Date of Birth (at least 18 years old)" at bounding box center [437, 485] width 470 height 16
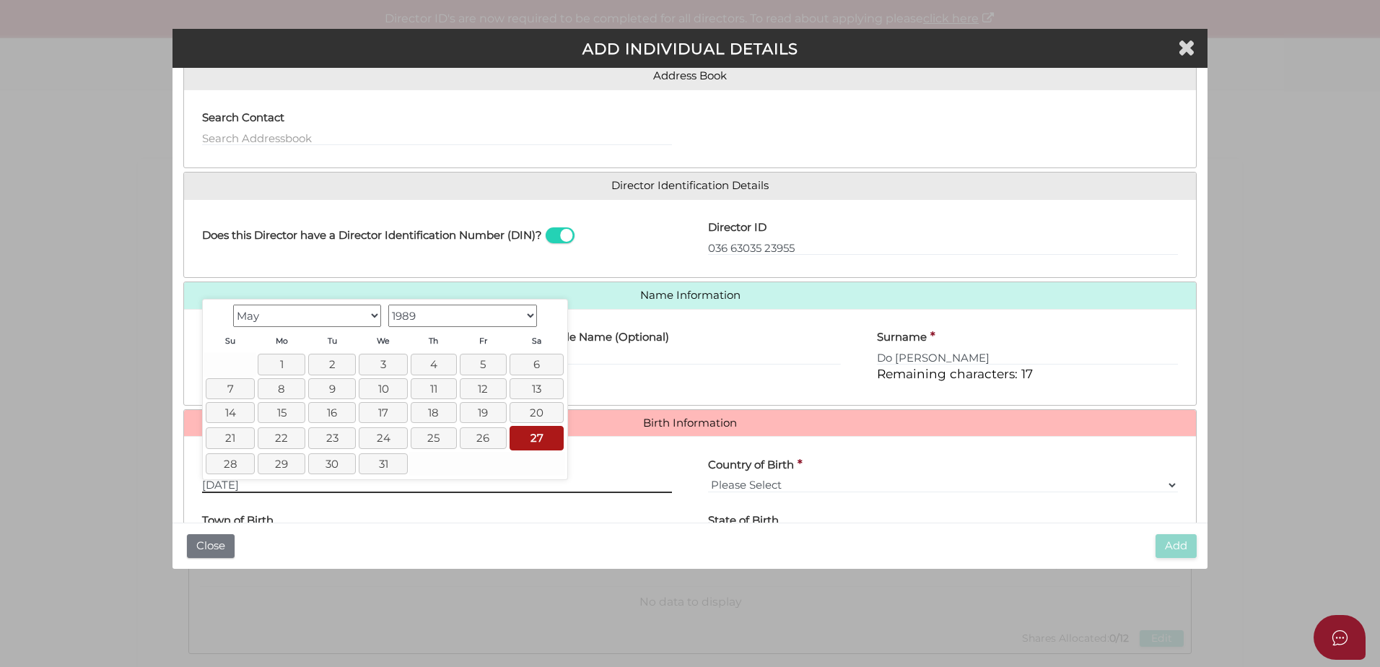
type input "[DATE]"
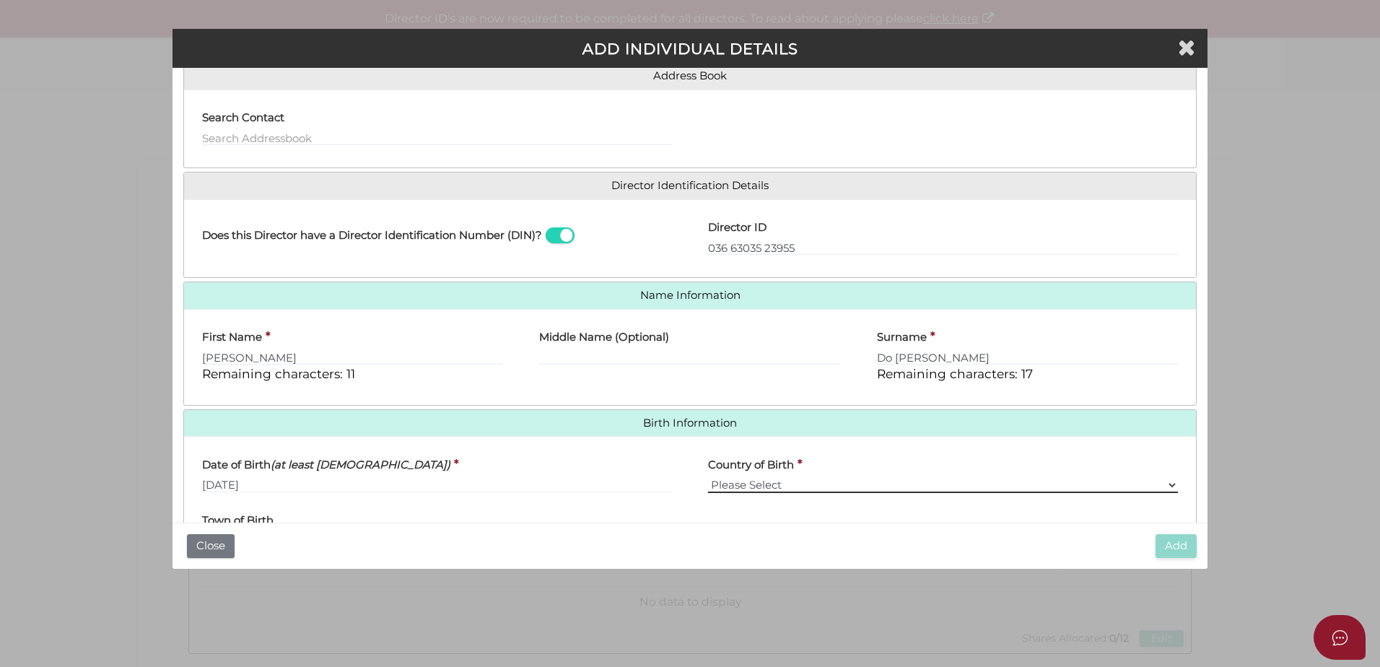
select select "[GEOGRAPHIC_DATA]"
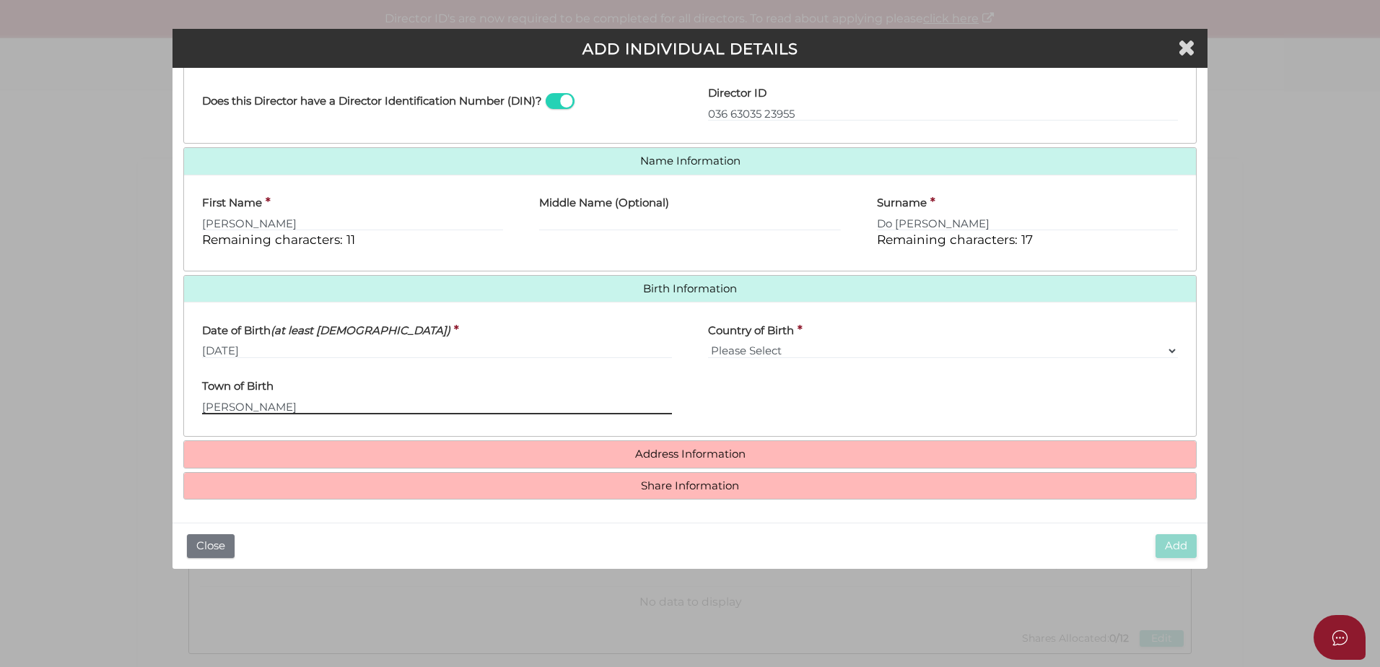
type input "Joao Pessoa"
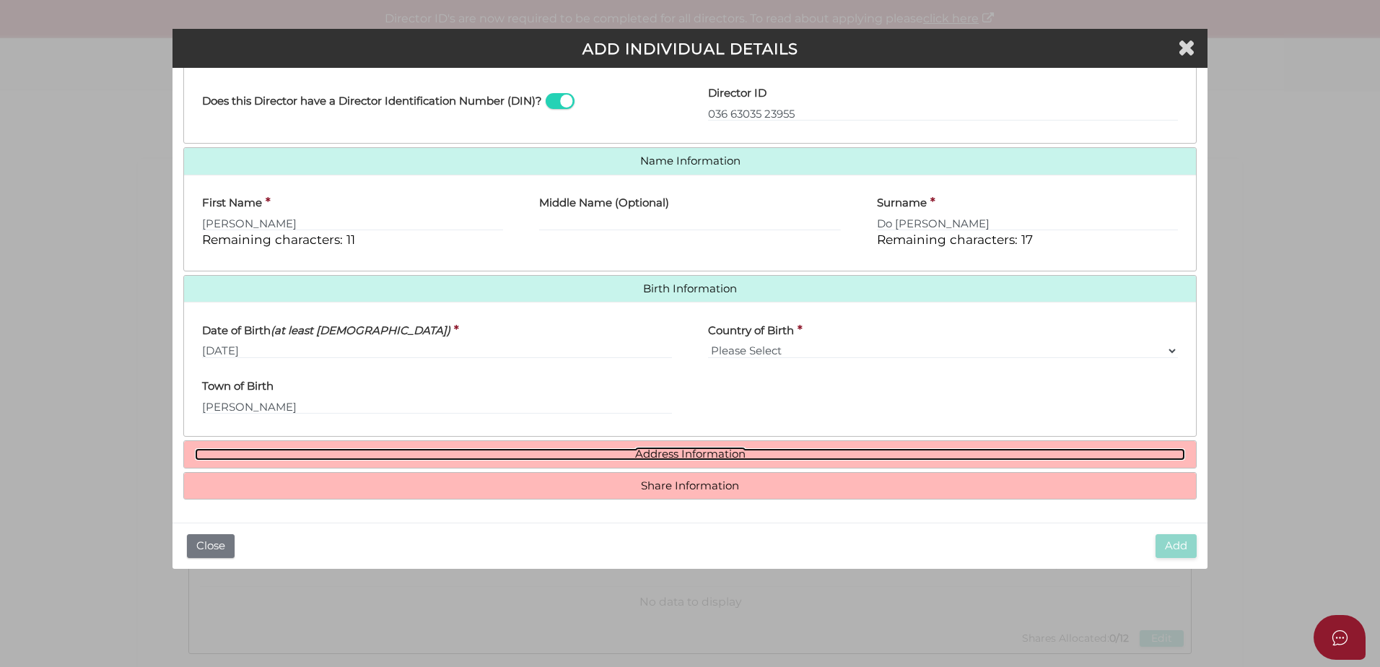
click at [532, 450] on link "Address Information" at bounding box center [690, 454] width 990 height 12
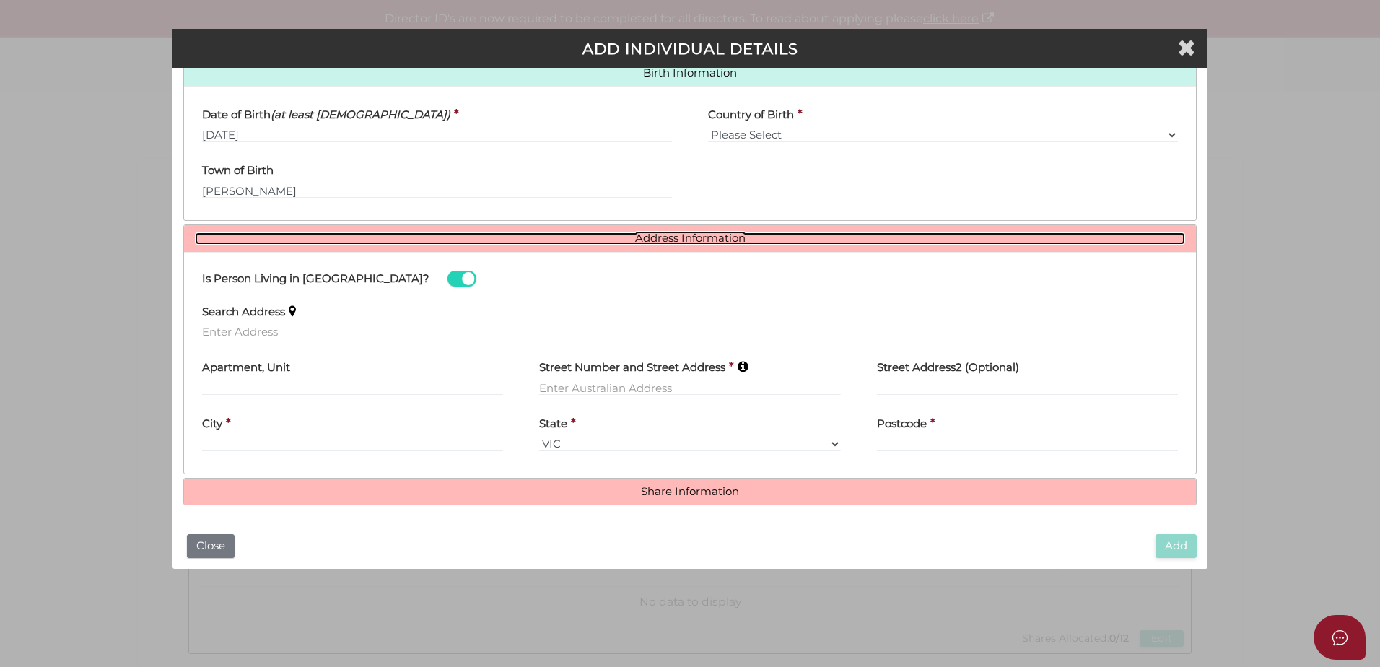
scroll to position [474, 0]
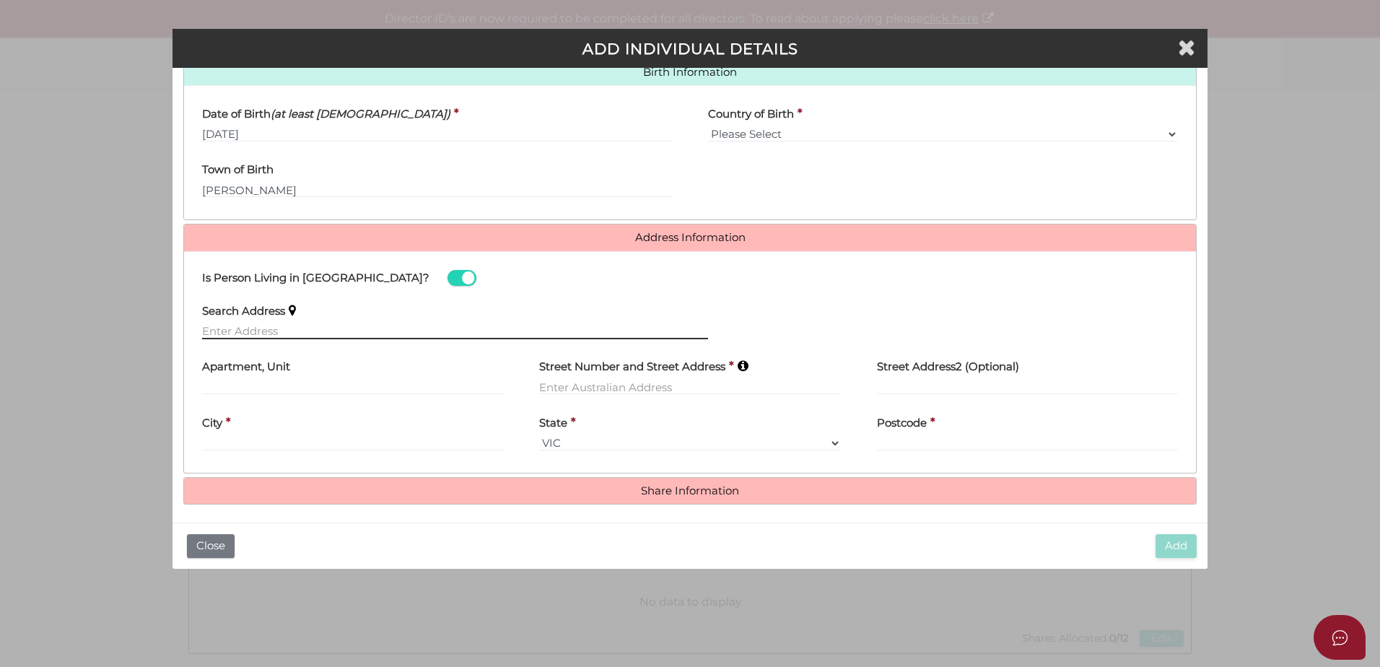
click at [219, 326] on input "text" at bounding box center [455, 331] width 506 height 16
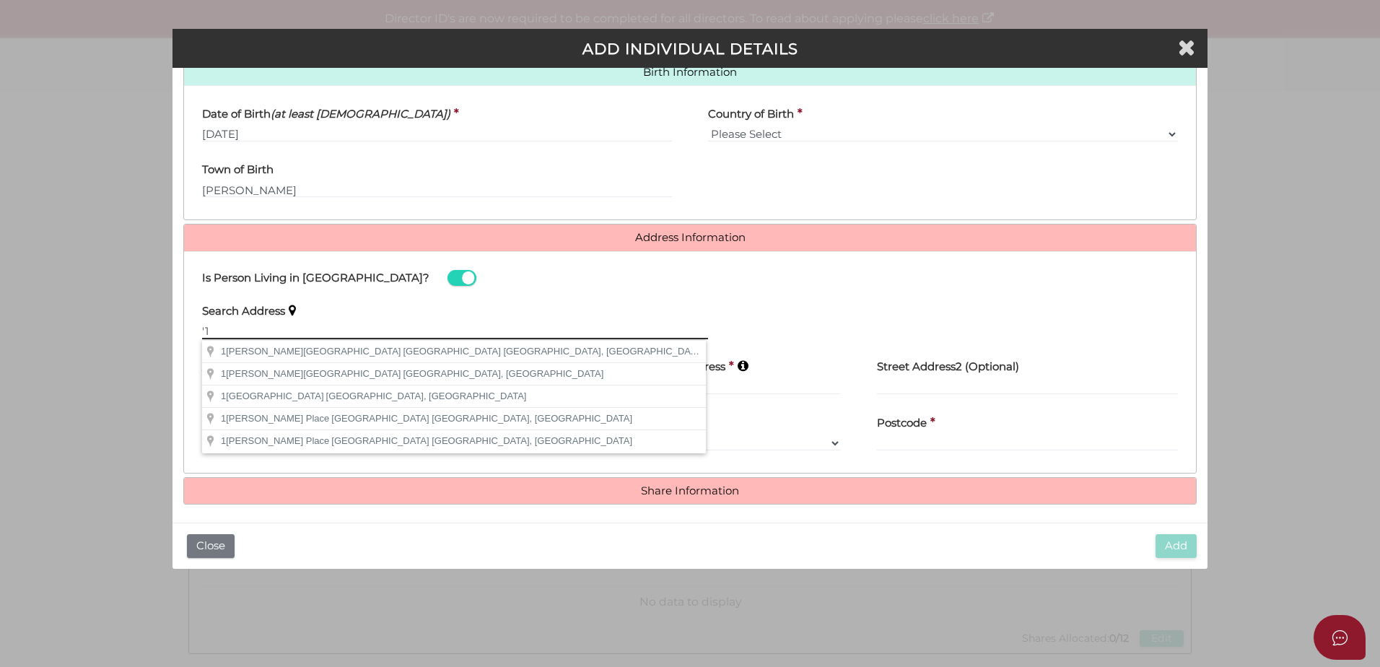
type input "'"
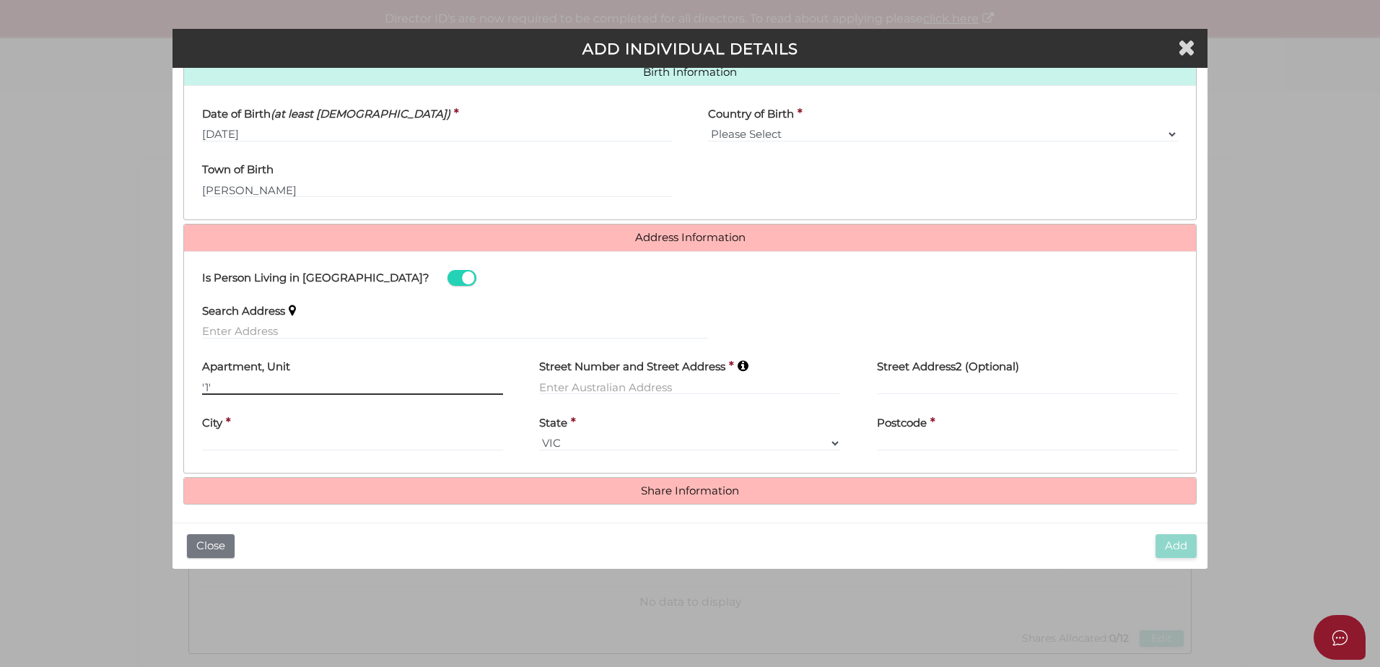
type input "'1'"
type input "`"
type input "[STREET_ADDRESS][PERSON_NAME]"
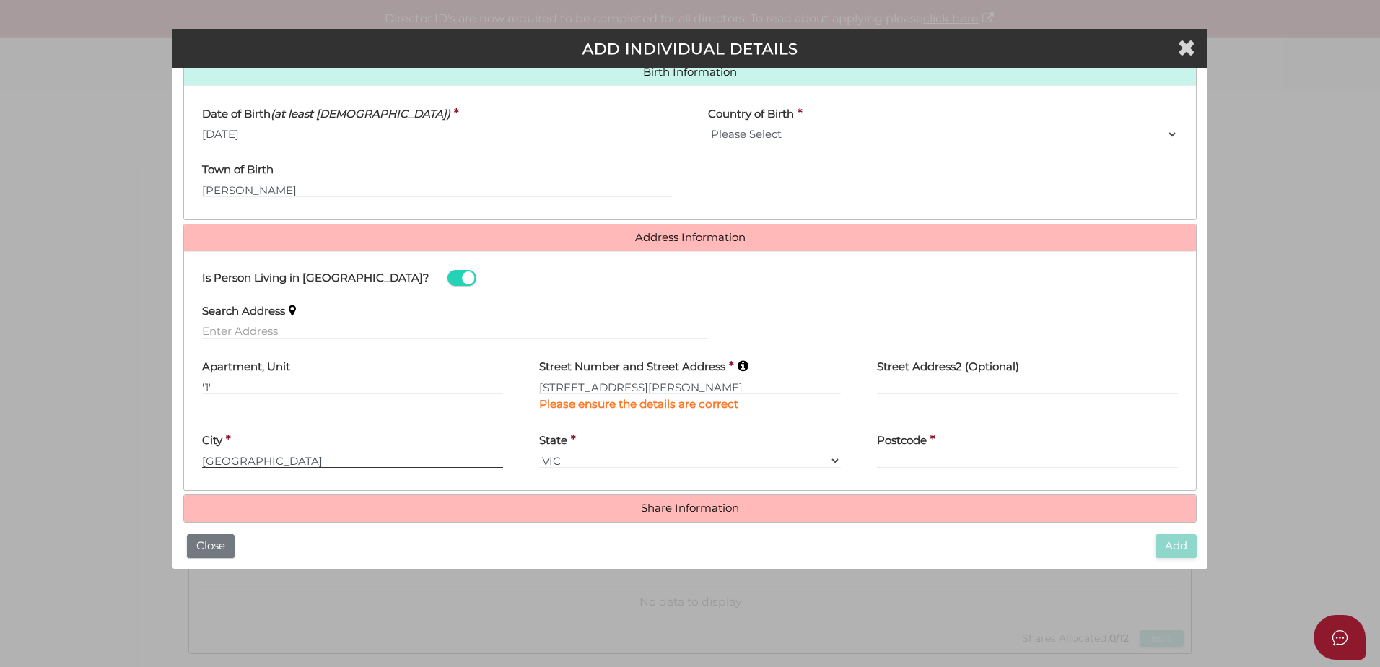
type input "[GEOGRAPHIC_DATA]"
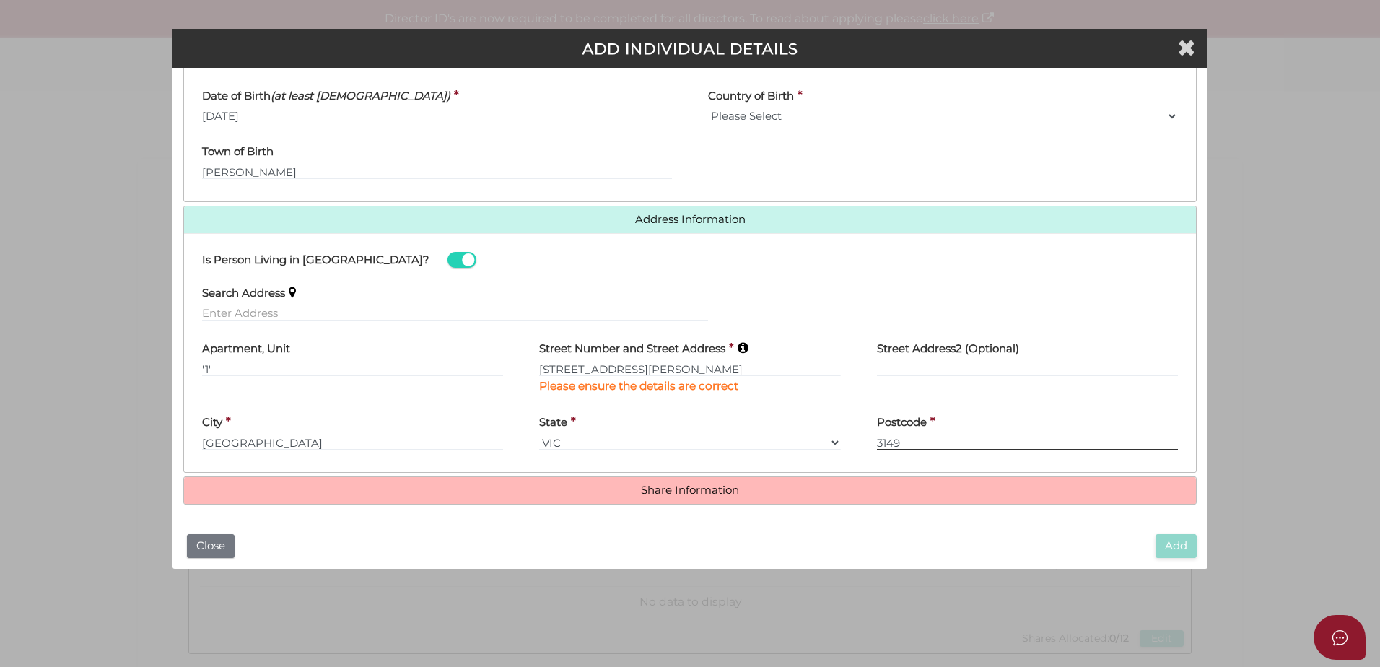
scroll to position [497, 0]
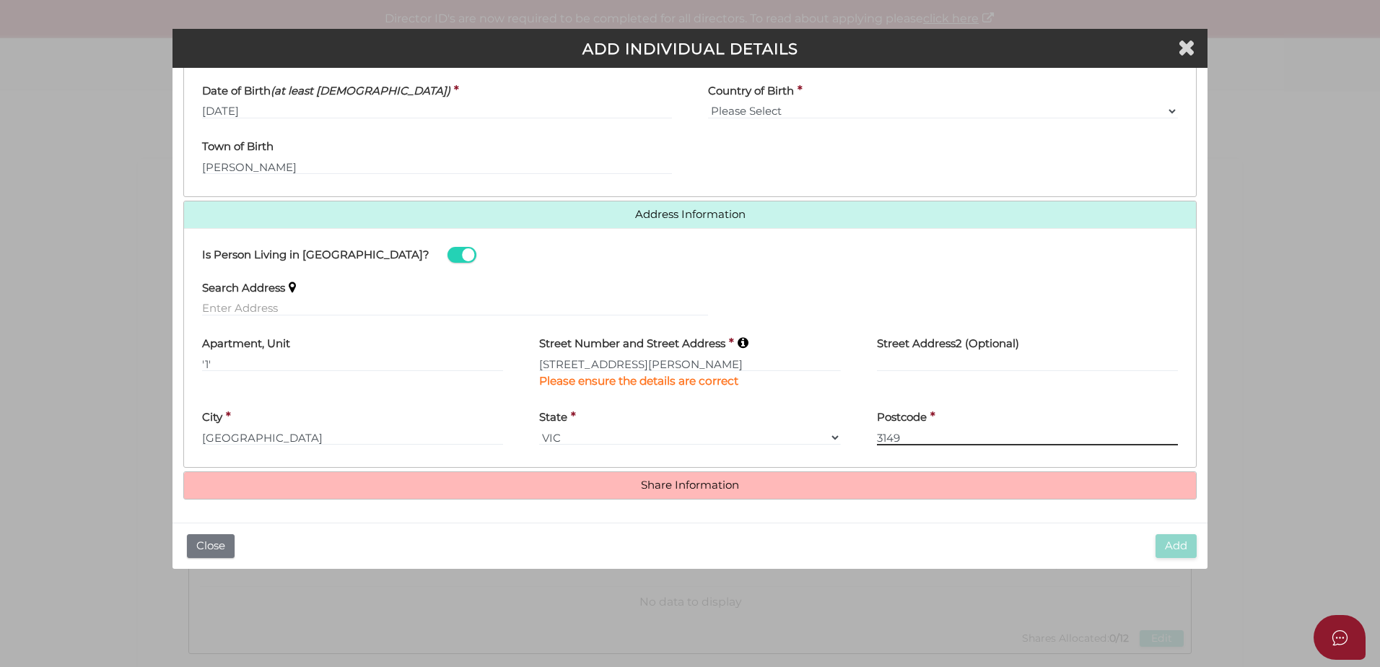
type input "3149"
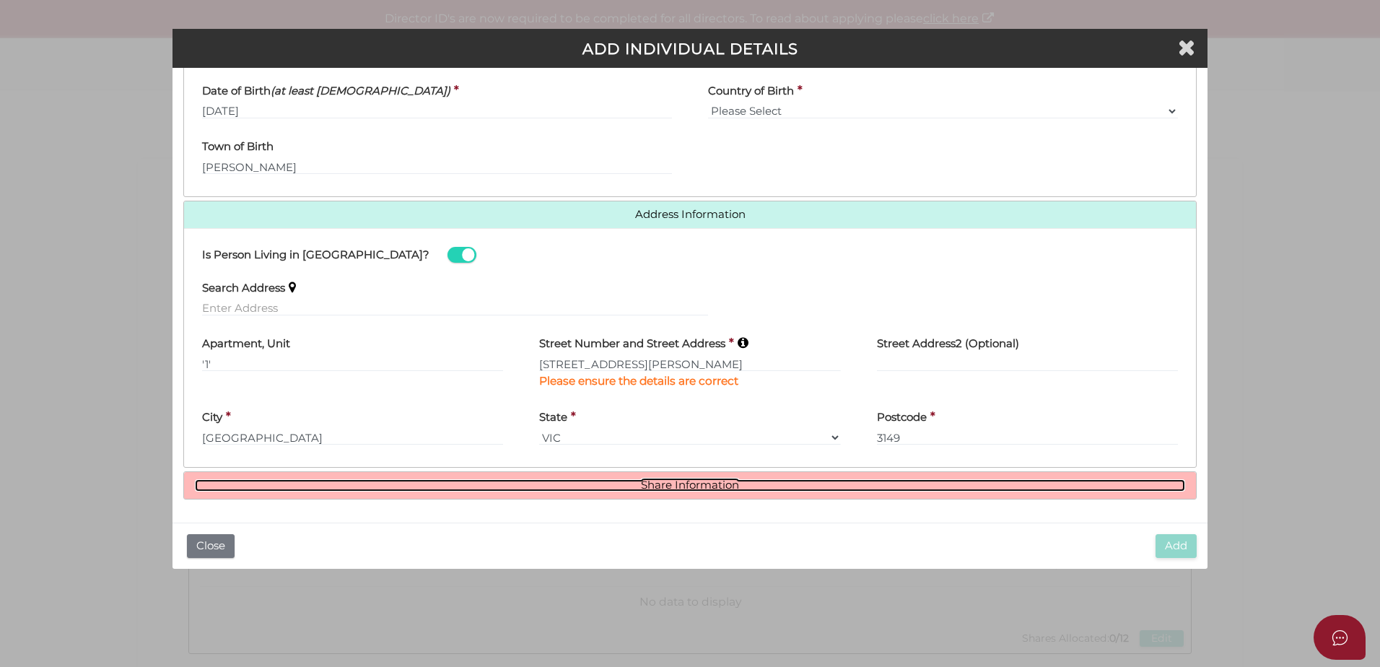
drag, startPoint x: 699, startPoint y: 482, endPoint x: 680, endPoint y: 479, distance: 19.8
click at [699, 482] on link "Share Information" at bounding box center [690, 485] width 990 height 12
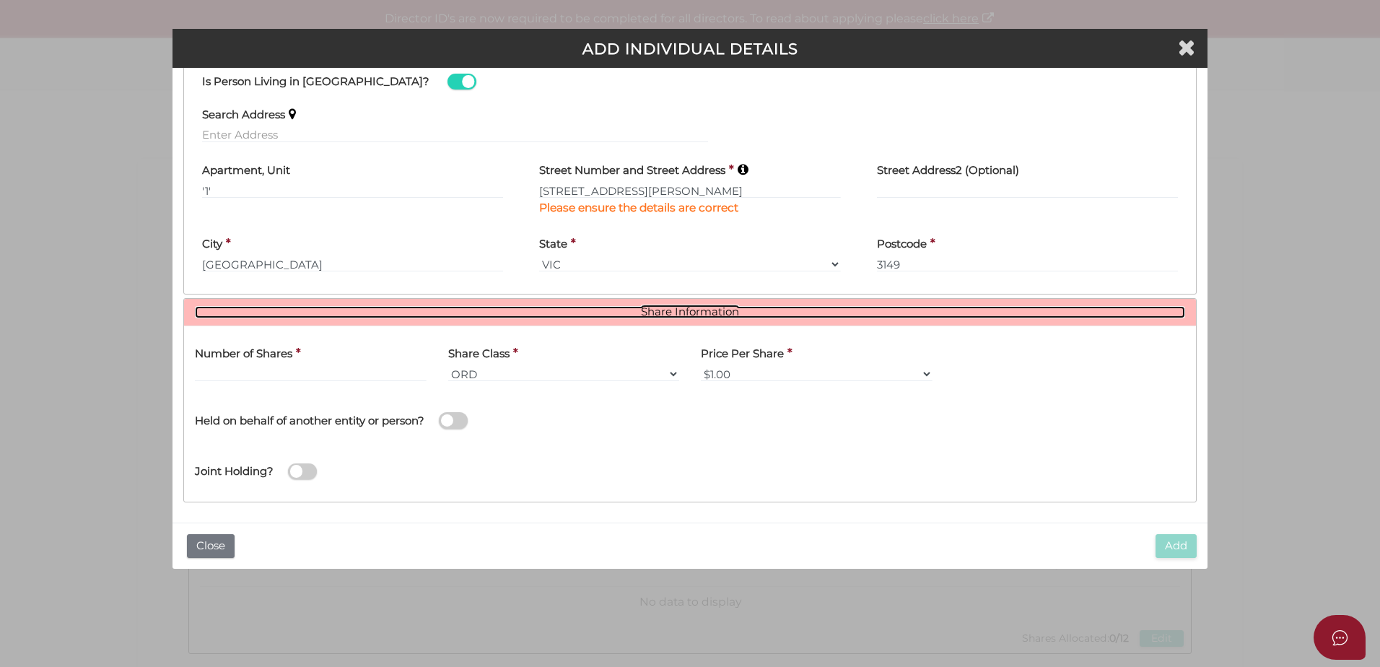
scroll to position [673, 0]
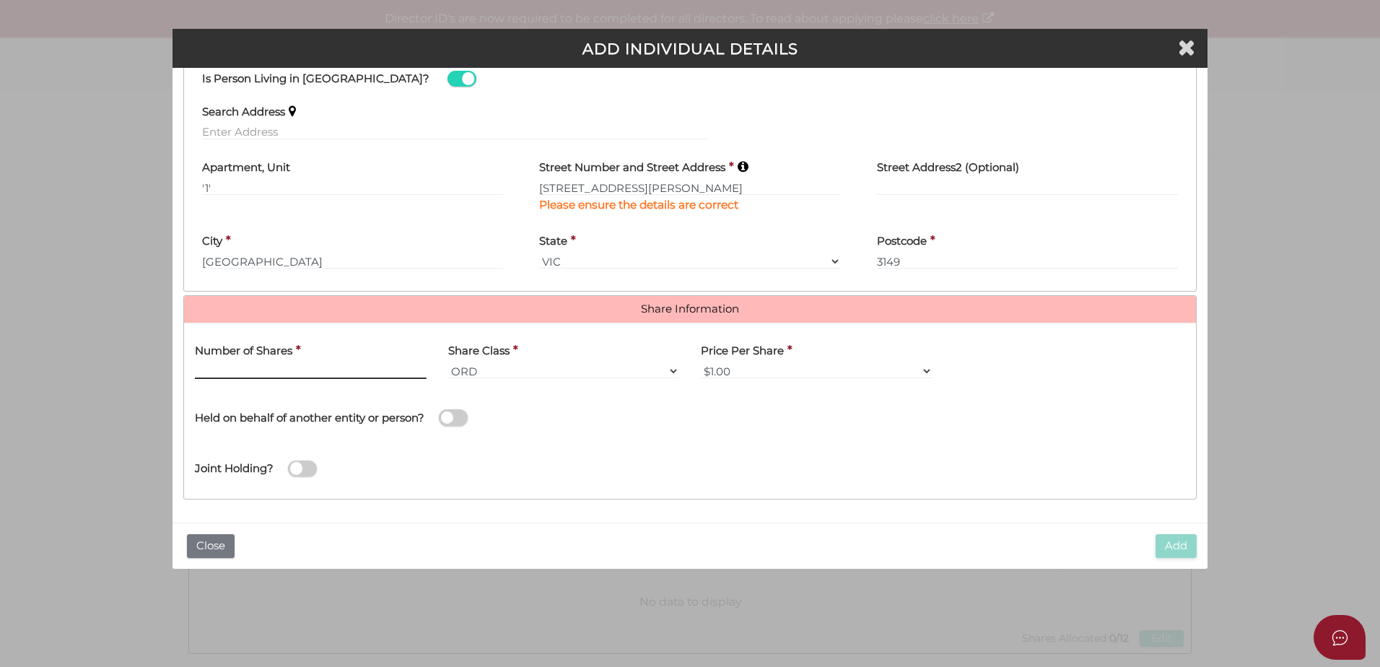
click at [261, 373] on input "text" at bounding box center [311, 371] width 232 height 16
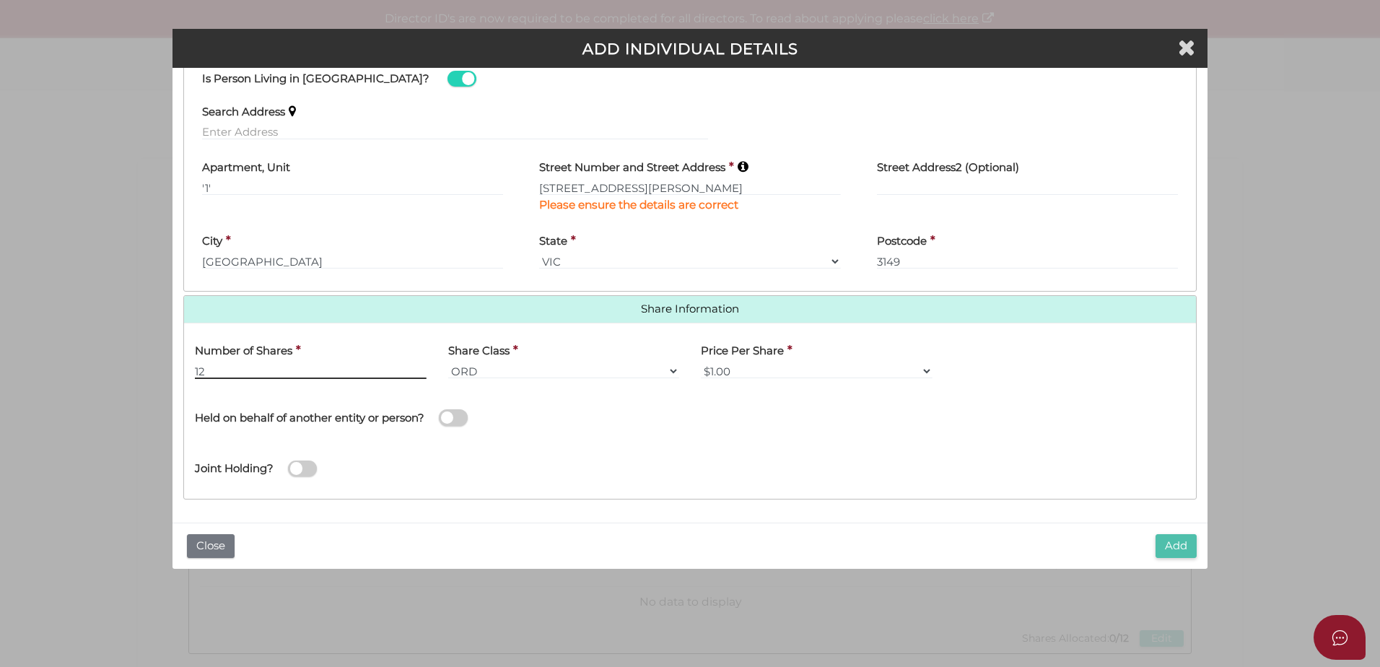
type input "12"
click at [1175, 543] on button "Add" at bounding box center [1176, 546] width 41 height 24
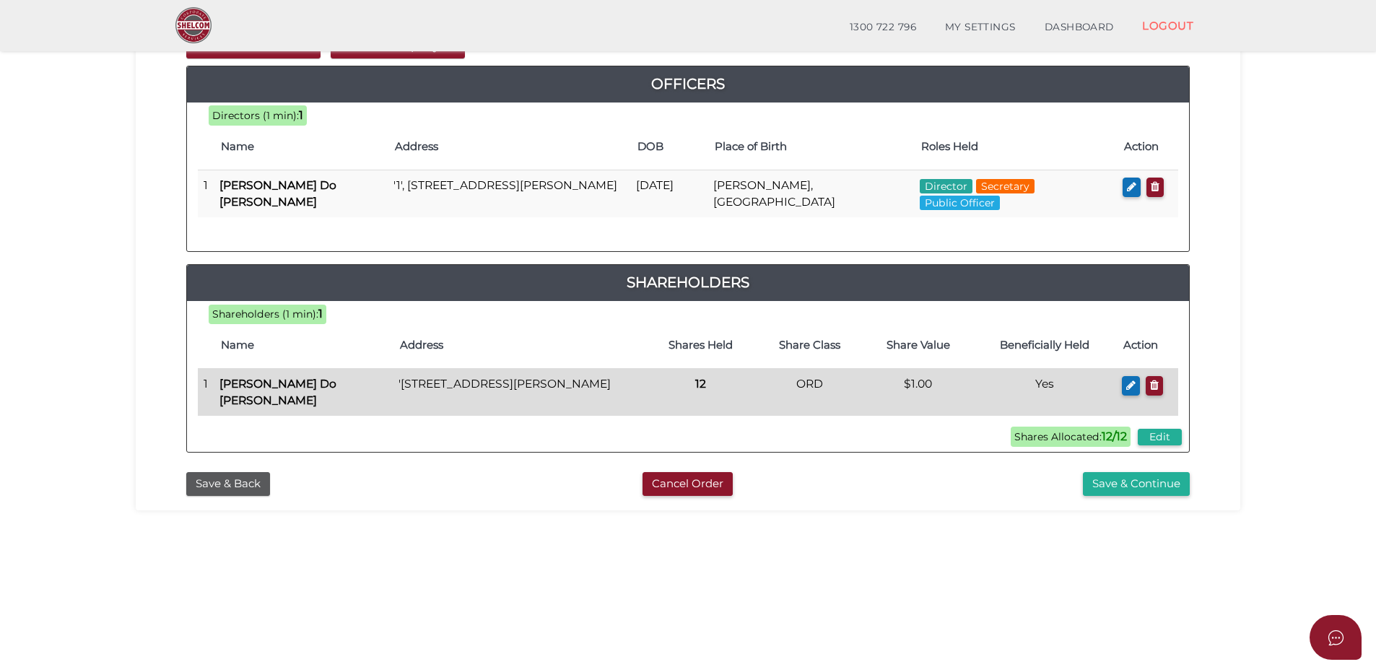
scroll to position [217, 0]
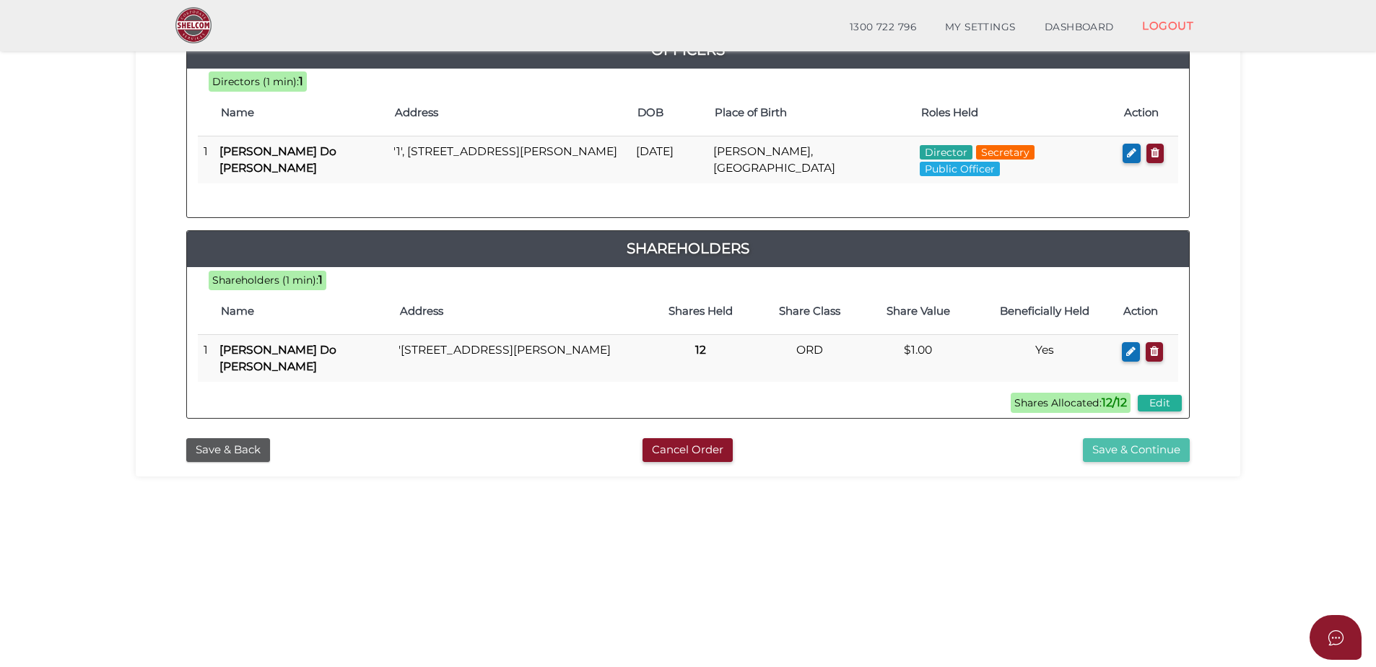
click at [1149, 447] on button "Save & Continue" at bounding box center [1136, 450] width 107 height 24
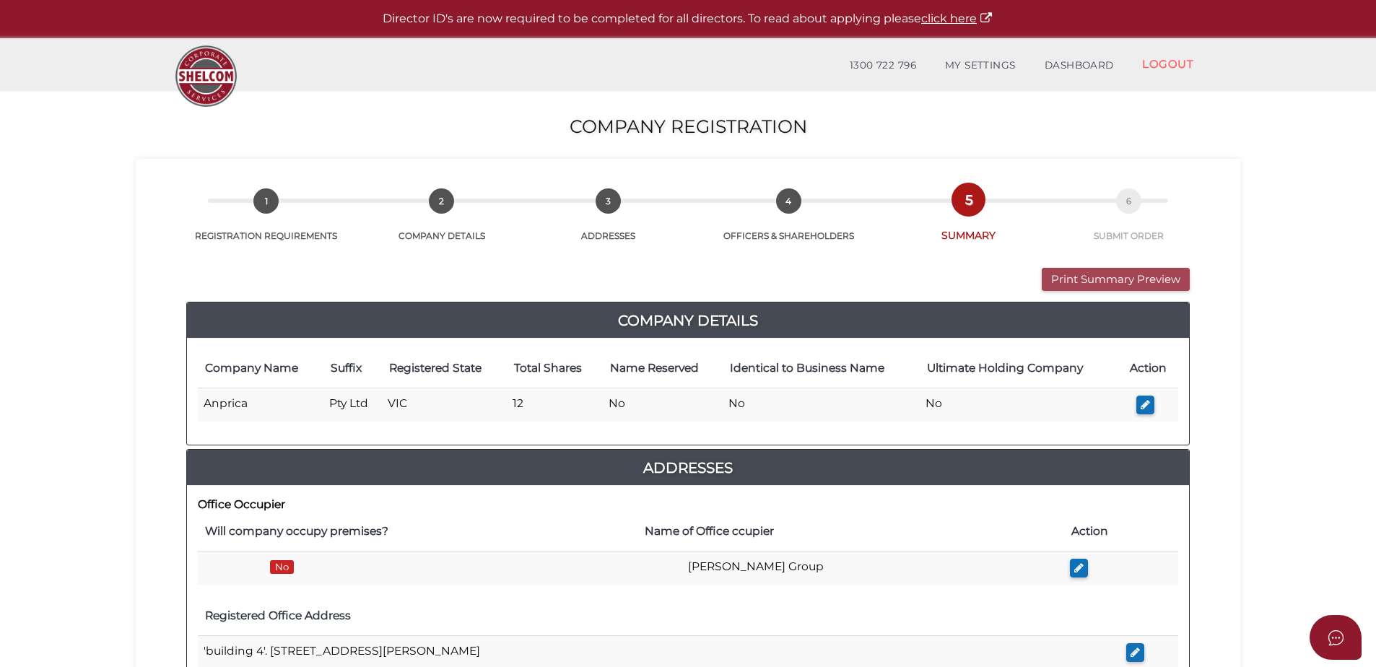
click at [1108, 278] on button "Print Summary Preview" at bounding box center [1116, 280] width 148 height 24
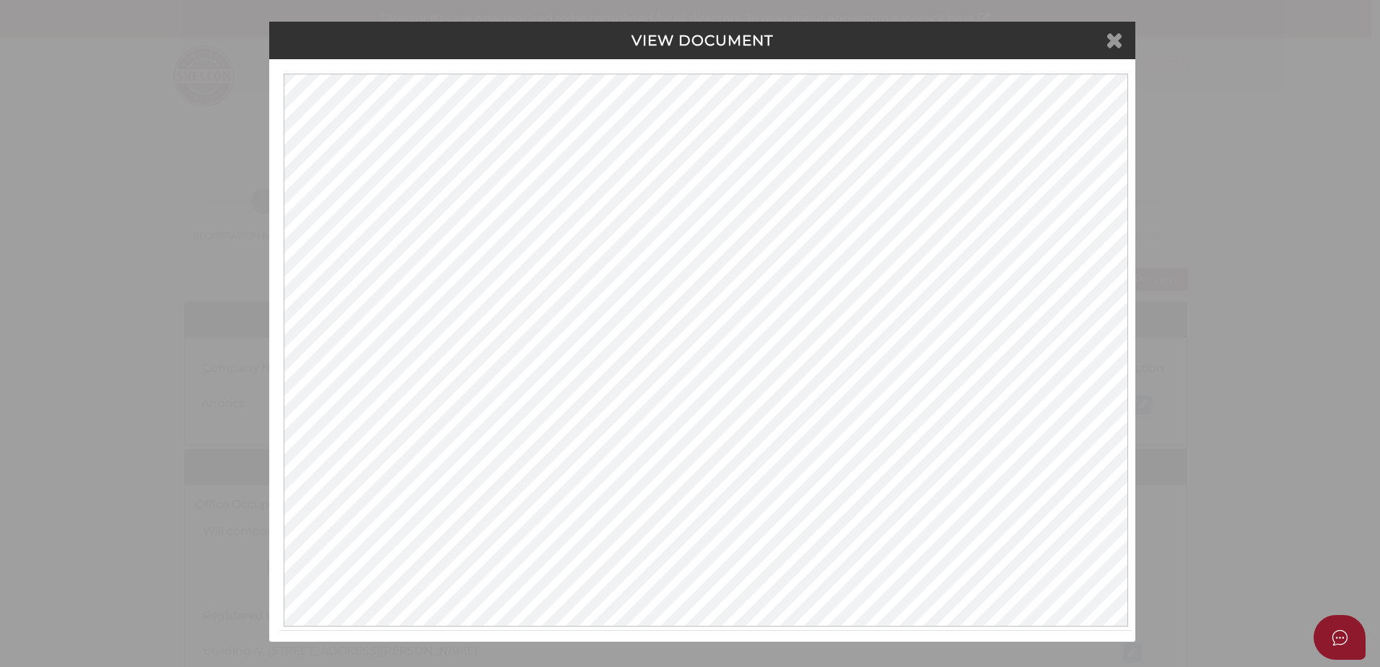
click at [1116, 43] on icon at bounding box center [1114, 40] width 17 height 22
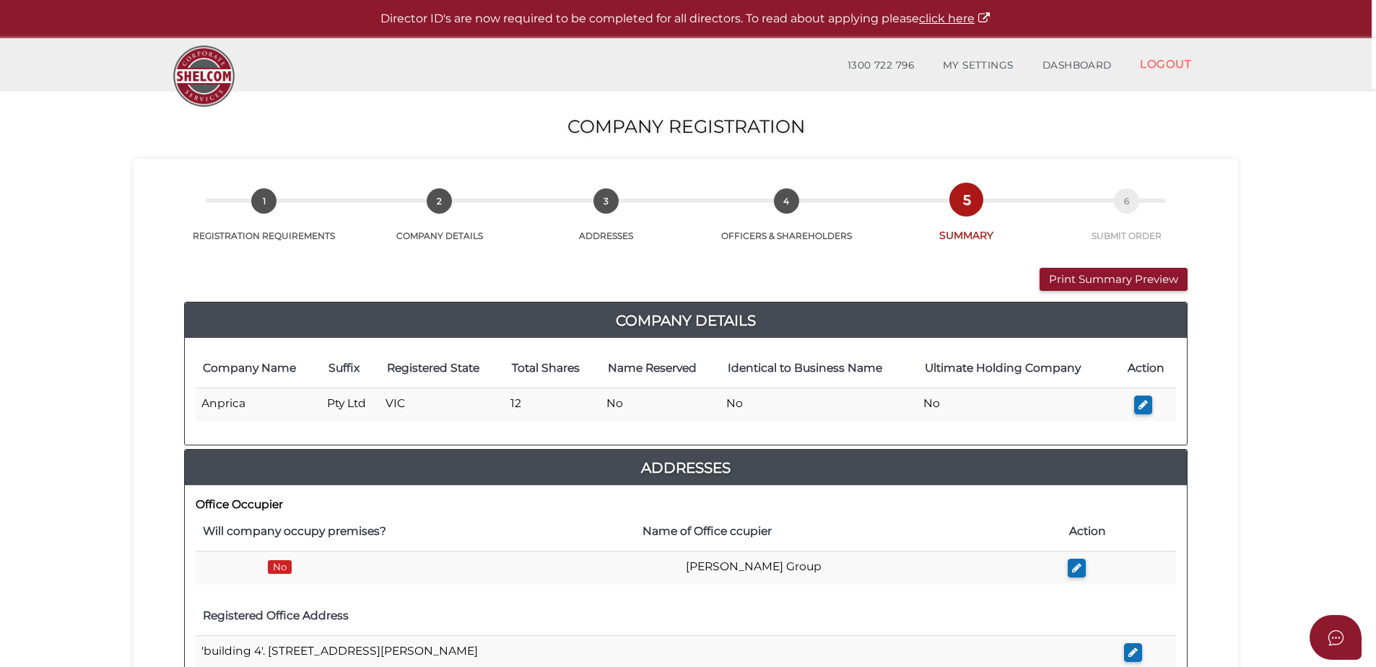
click at [1140, 405] on icon "button" at bounding box center [1142, 404] width 9 height 11
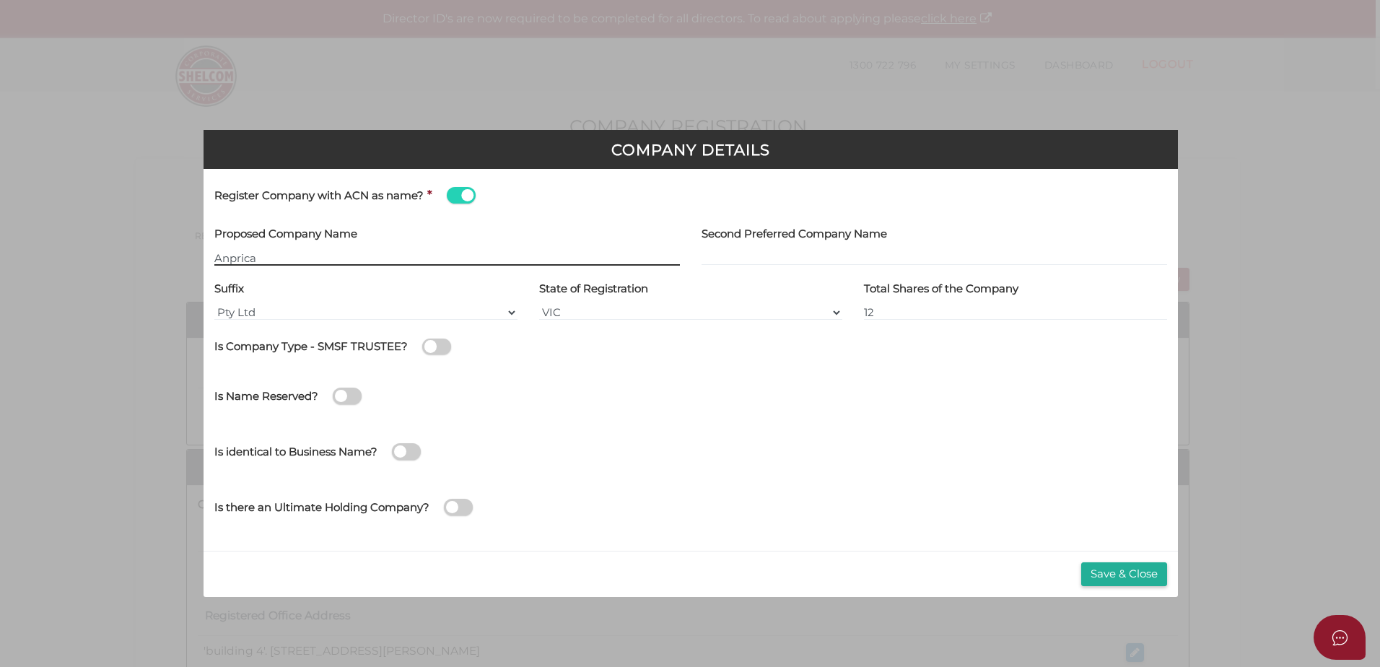
type input "[[ACN Number]]"
click at [520, 70] on div "Company Details Register Company with ACN as name? * Proposed Company Name [[AC…" at bounding box center [690, 261] width 828 height 478
click at [314, 98] on div "Company Details Register Company with ACN as name? * Proposed Company Name [[AC…" at bounding box center [690, 261] width 828 height 478
click at [249, 264] on input "[[ACN Number]]" at bounding box center [447, 258] width 466 height 16
click at [455, 196] on span at bounding box center [461, 195] width 29 height 17
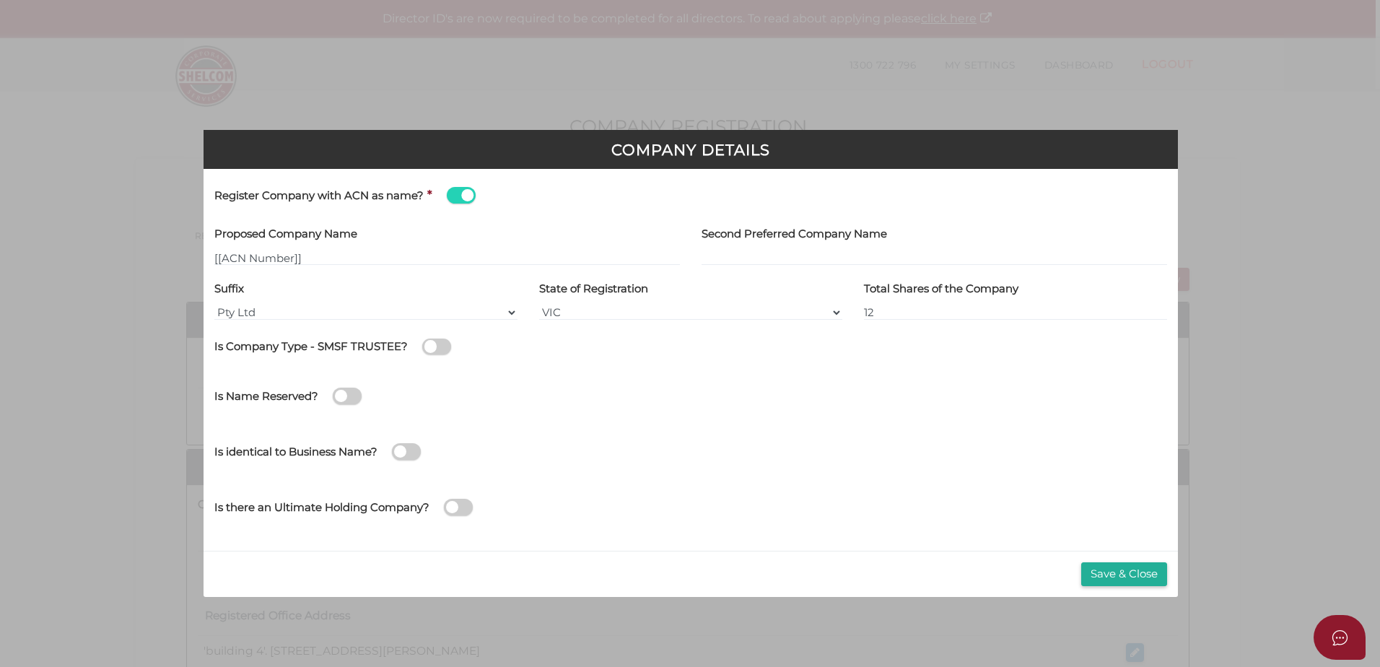
click at [0, 0] on input "checkbox" at bounding box center [0, 0] width 0 height 0
click at [245, 255] on input "text" at bounding box center [447, 258] width 466 height 16
type input "ANPRICA"
click at [1126, 577] on button "Save & Close" at bounding box center [1124, 574] width 86 height 24
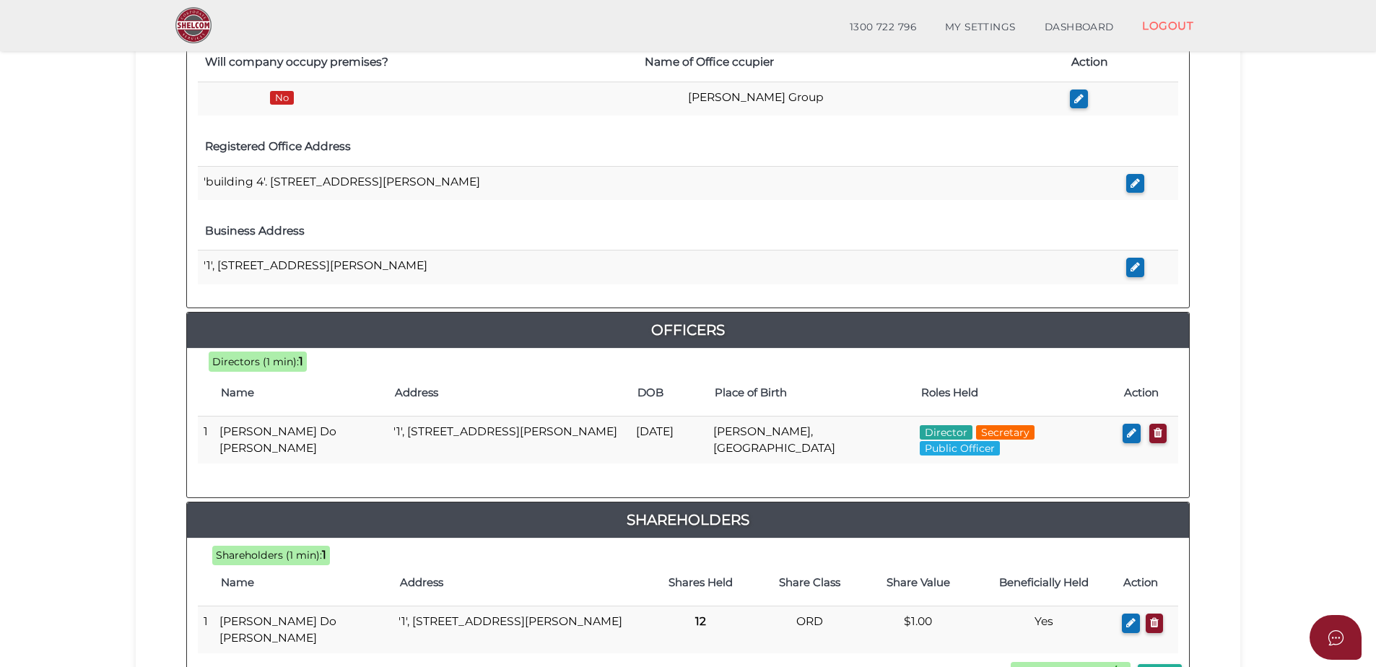
scroll to position [433, 0]
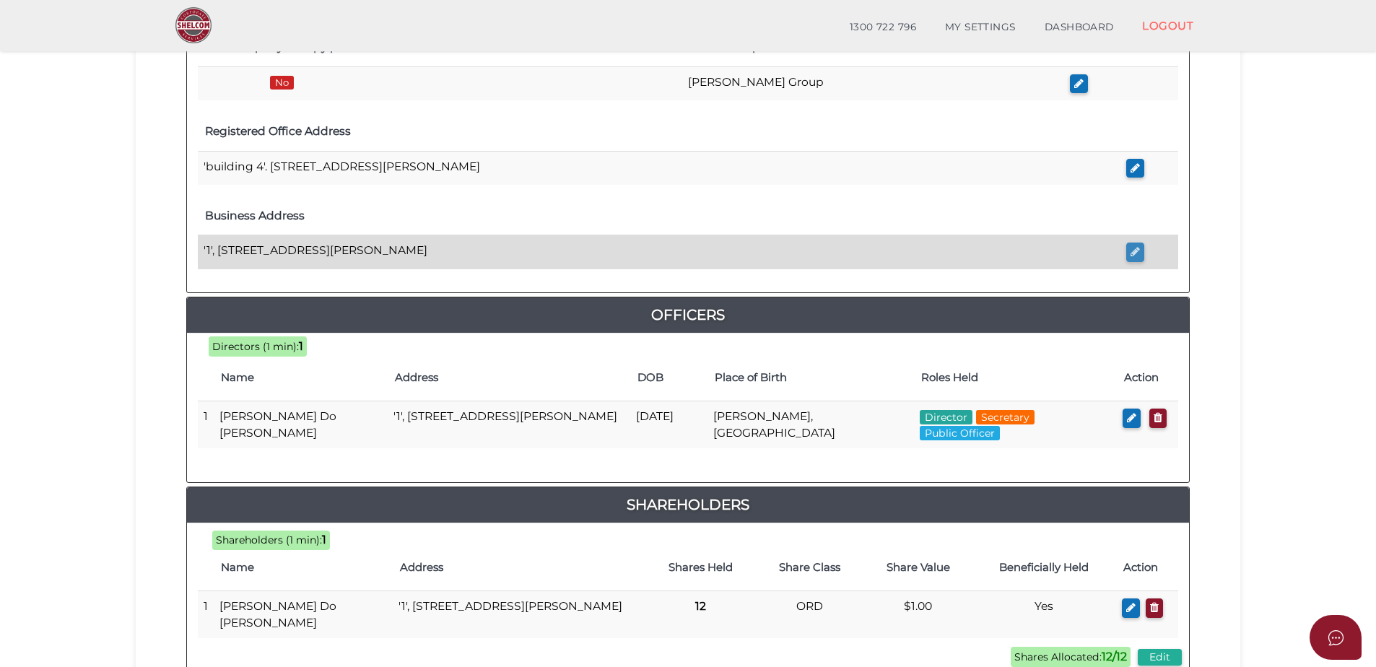
click at [1130, 248] on icon "button" at bounding box center [1134, 251] width 9 height 11
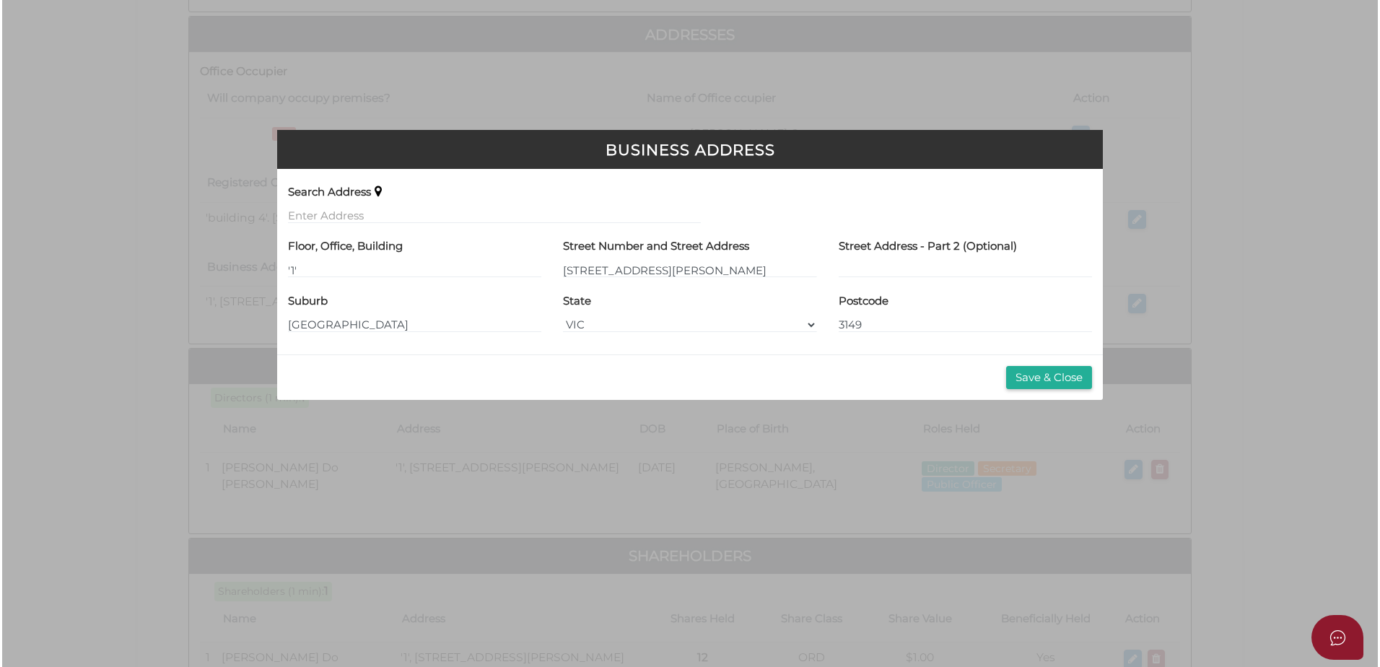
scroll to position [0, 0]
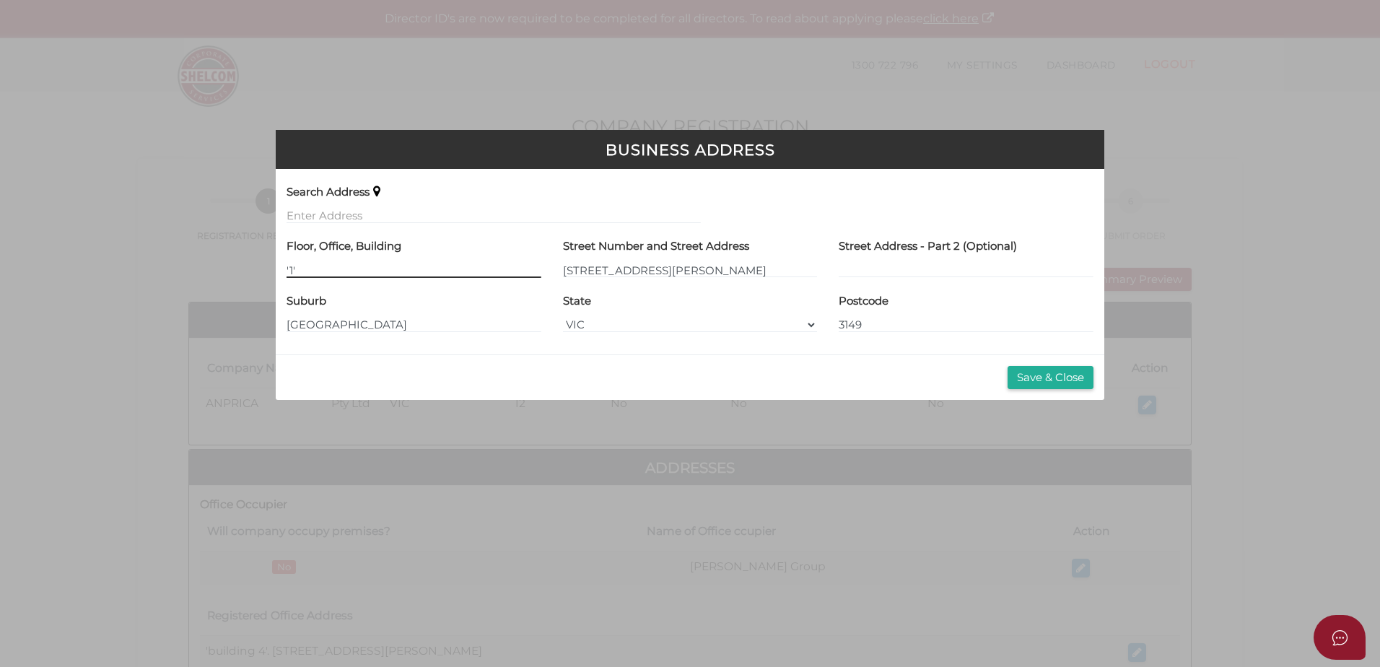
click at [351, 271] on input "'1'" at bounding box center [414, 270] width 254 height 16
type input "'"
type input "[STREET_ADDRESS]"
type input "Ormond"
type input "3204"
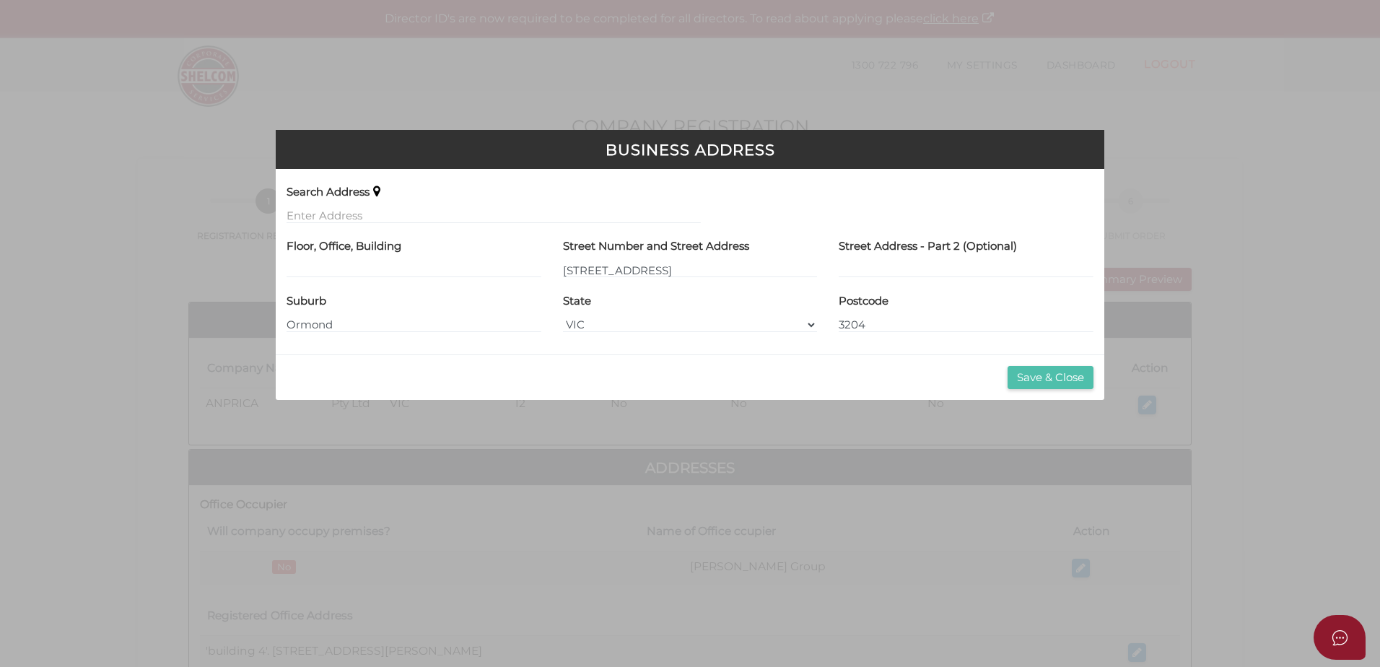
click at [1044, 377] on button "Save & Close" at bounding box center [1051, 378] width 86 height 24
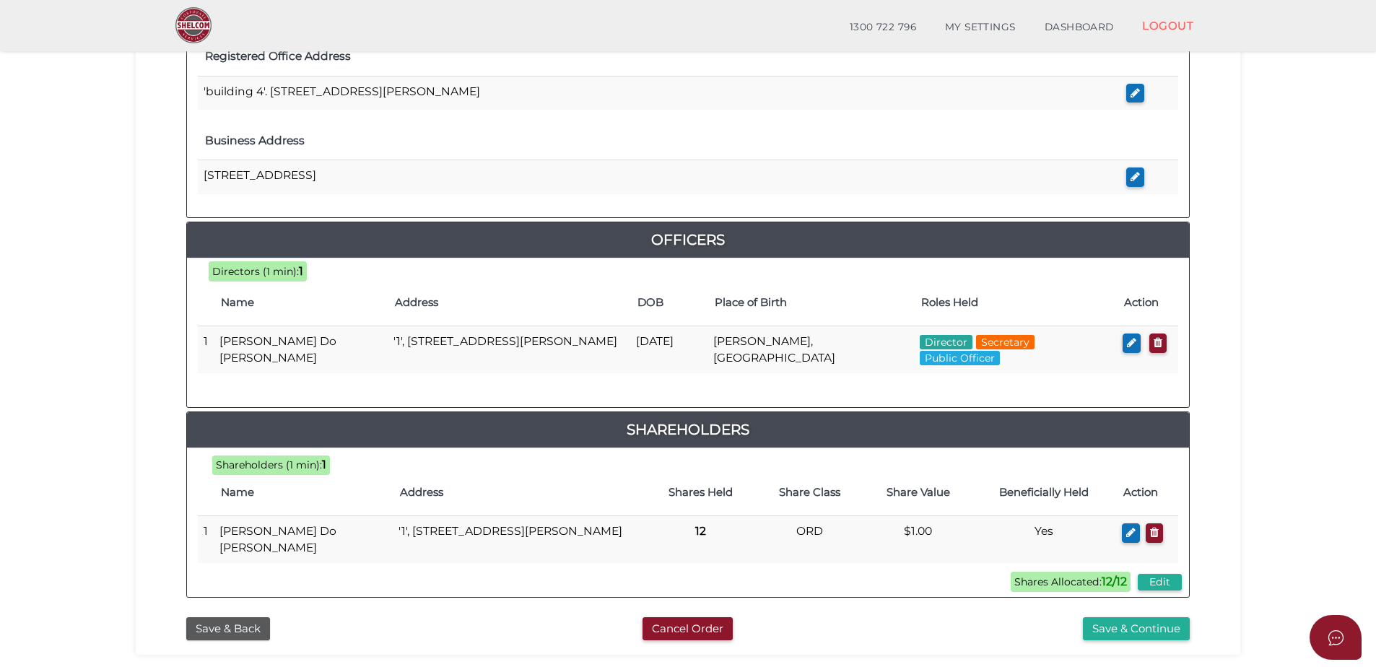
scroll to position [577, 0]
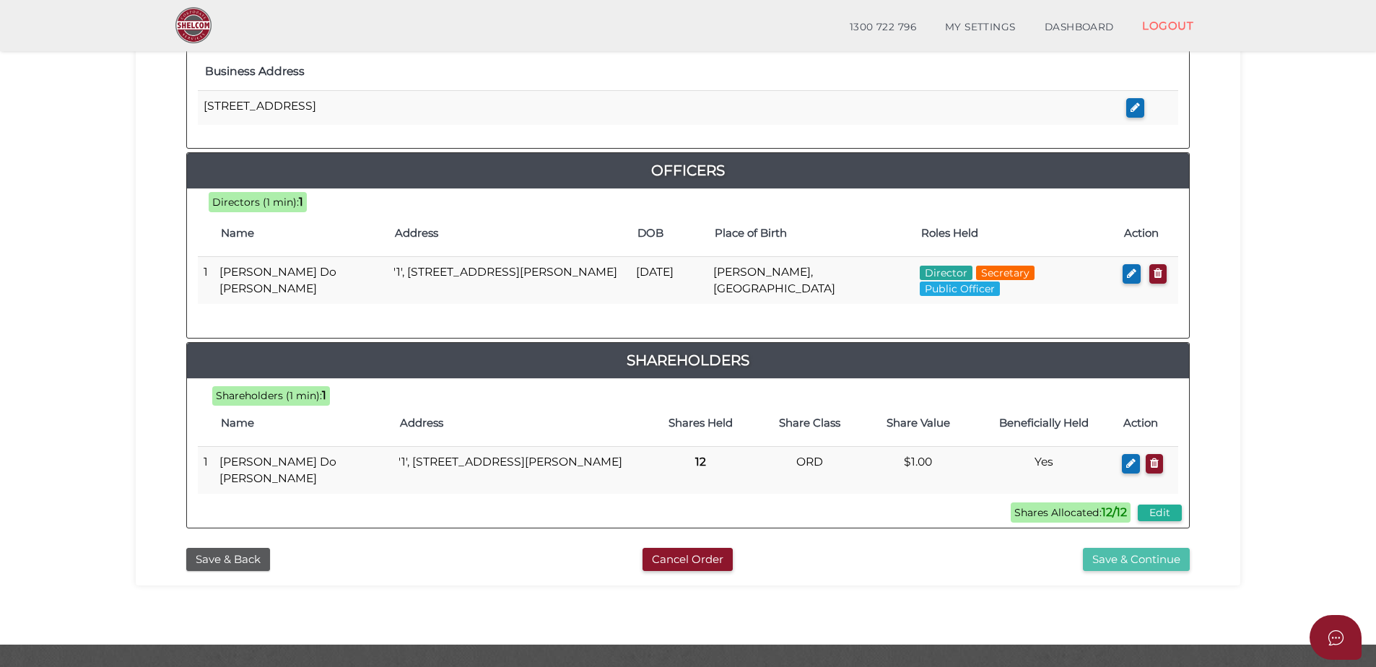
click at [1156, 558] on button "Save & Continue" at bounding box center [1136, 560] width 107 height 24
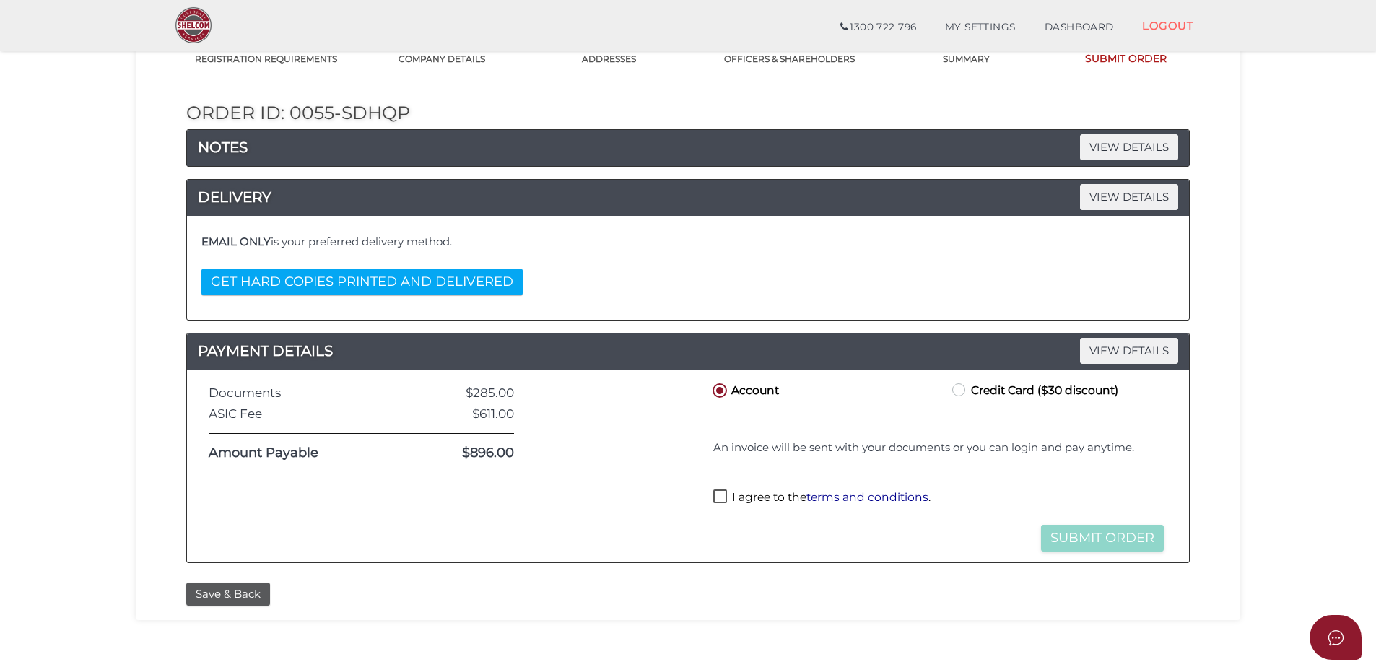
scroll to position [144, 0]
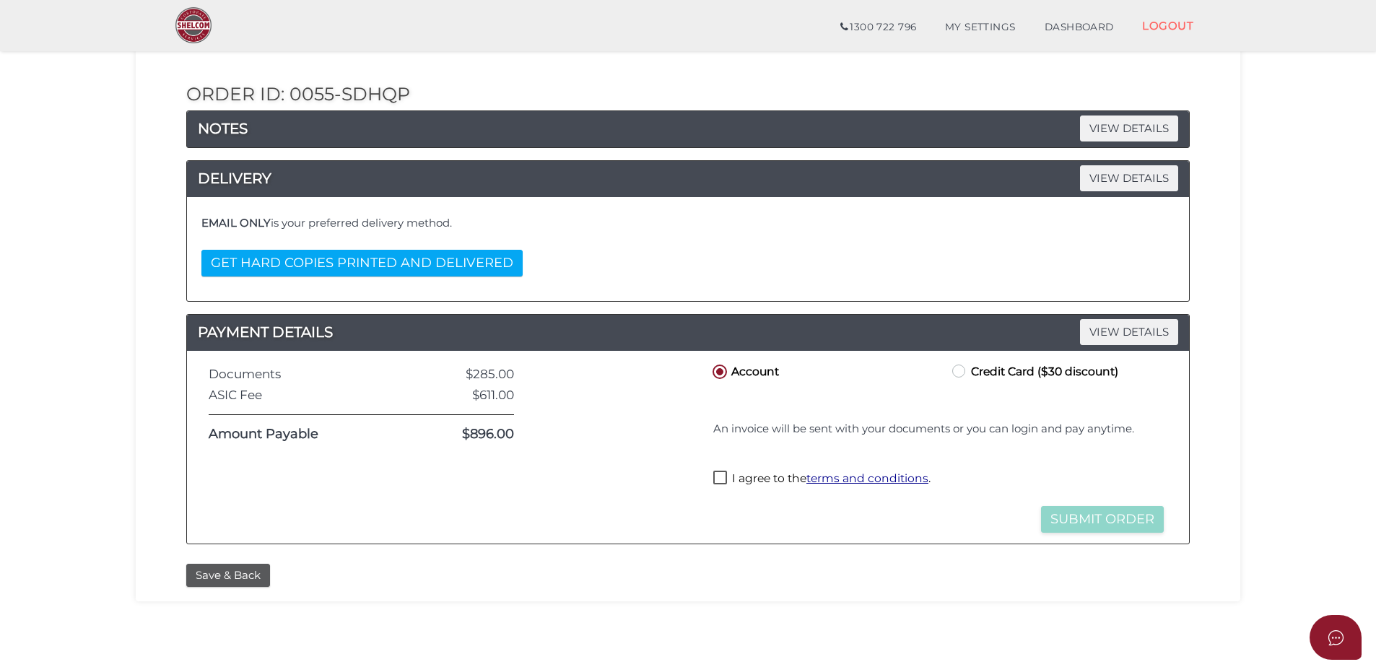
click at [720, 476] on label "I agree to the terms and conditions ." at bounding box center [821, 480] width 217 height 18
checkbox input "true"
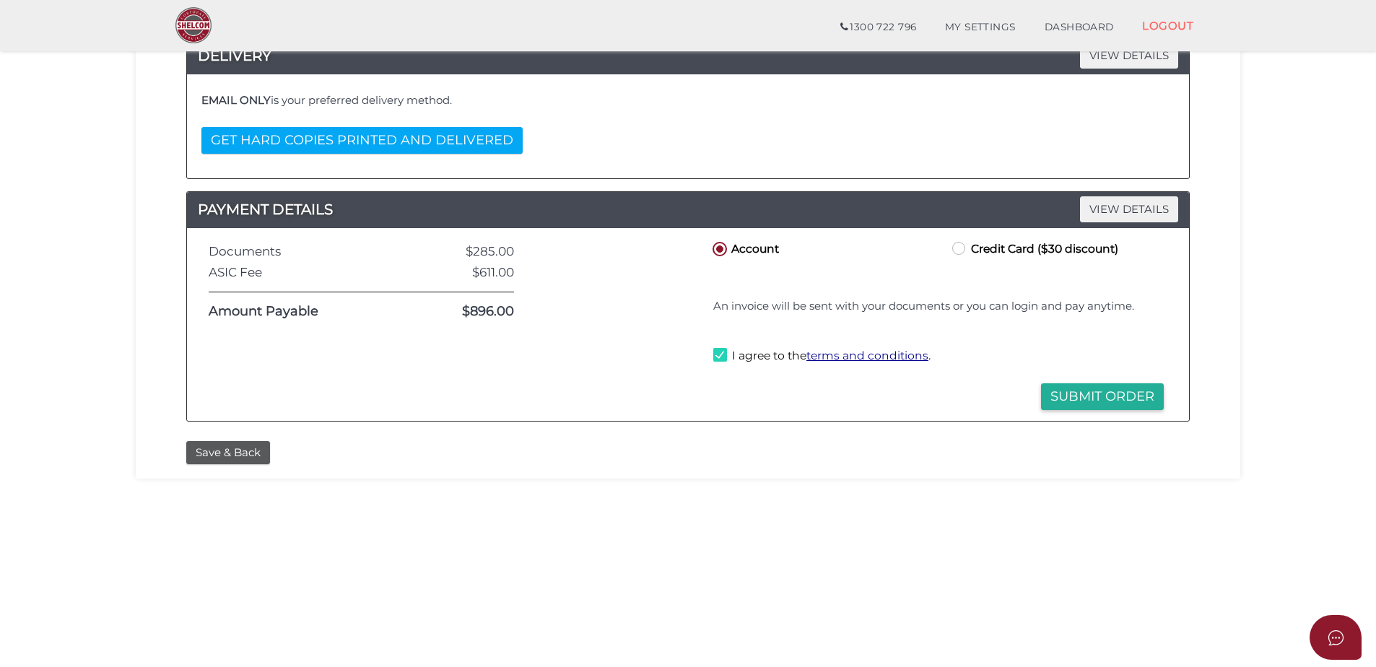
scroll to position [289, 0]
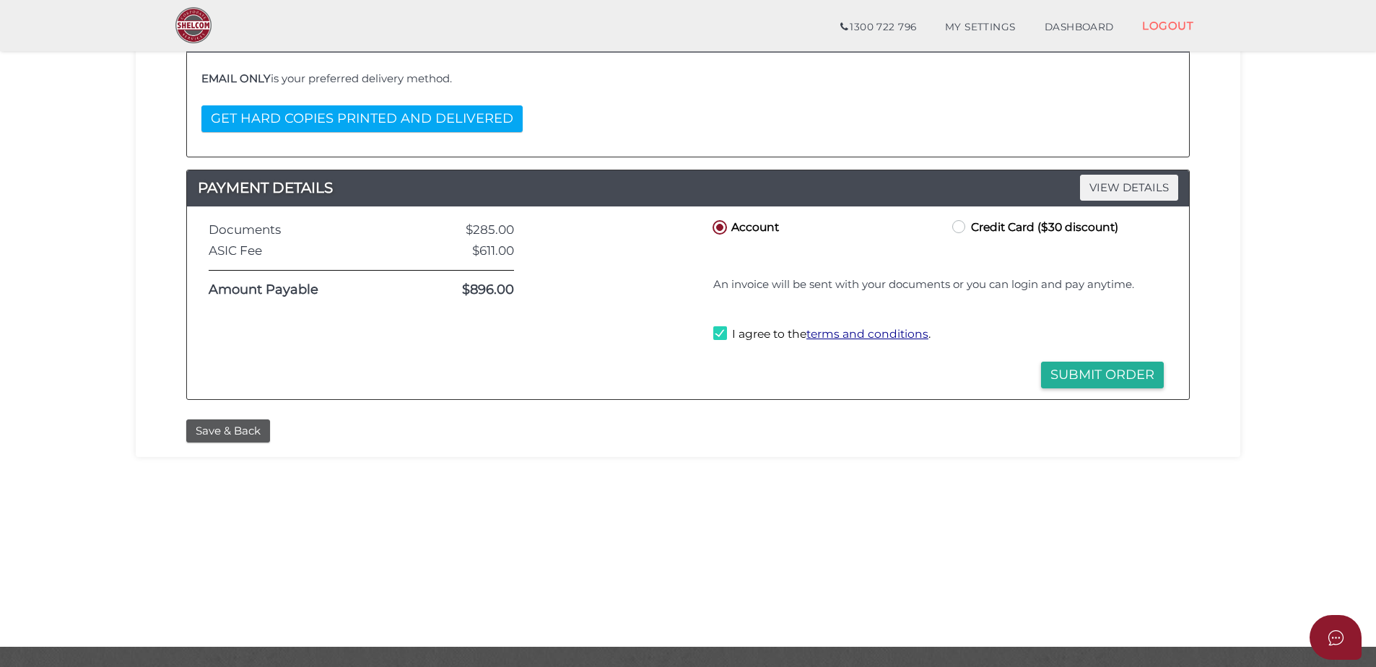
click at [1083, 374] on button "Submit Order" at bounding box center [1102, 375] width 123 height 27
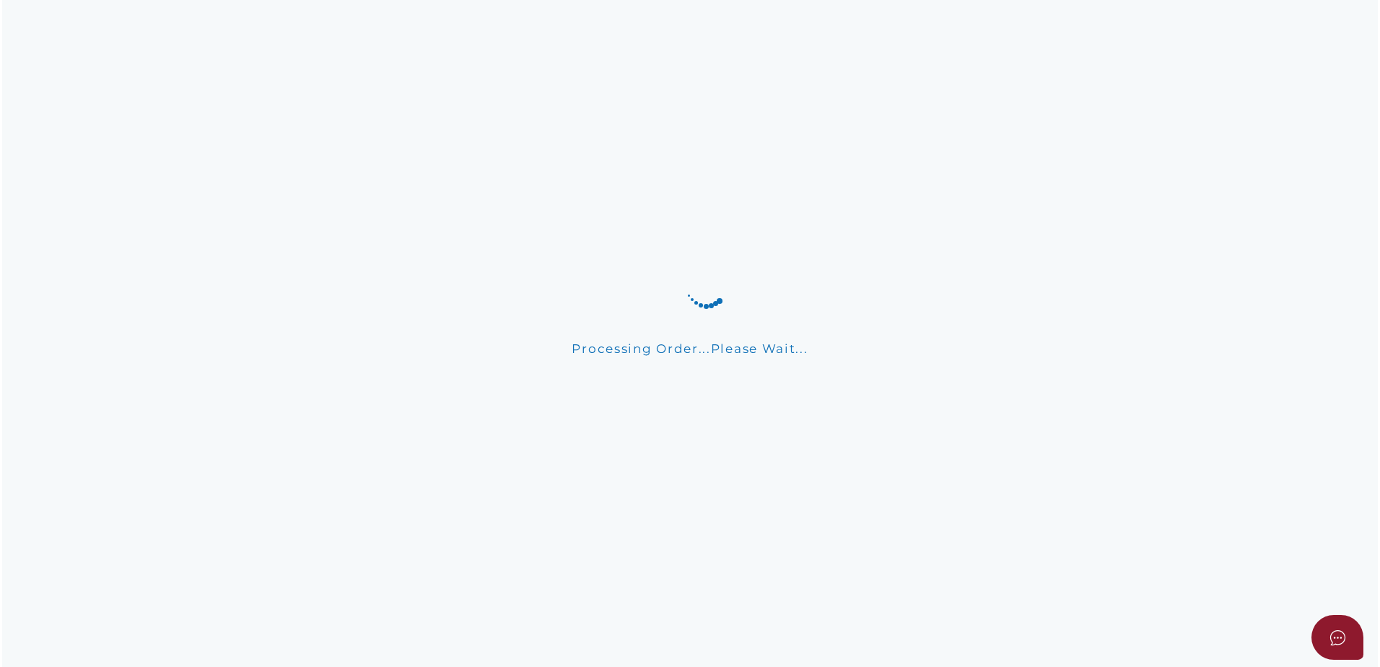
scroll to position [0, 0]
